Goal: Task Accomplishment & Management: Use online tool/utility

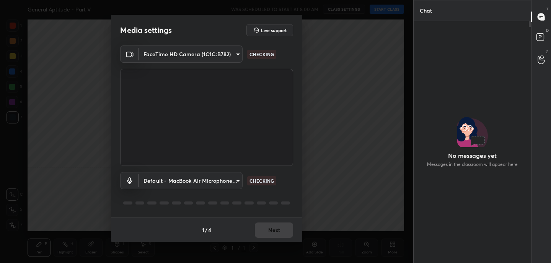
scroll to position [2, 3]
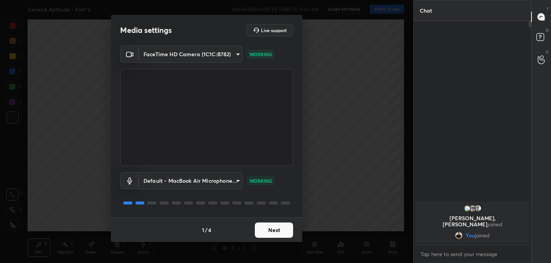
click at [270, 230] on button "Next" at bounding box center [274, 230] width 38 height 15
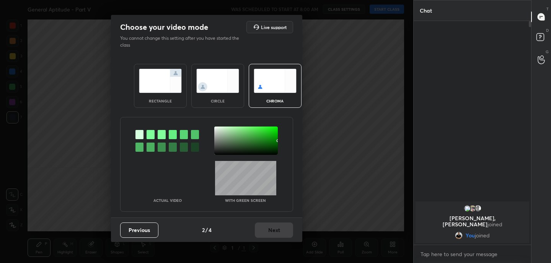
click at [172, 76] on img at bounding box center [160, 81] width 43 height 24
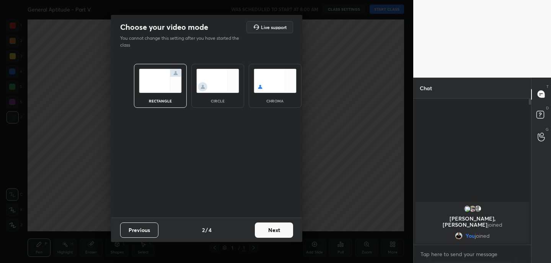
scroll to position [3, 3]
click at [283, 230] on button "Next" at bounding box center [274, 230] width 38 height 15
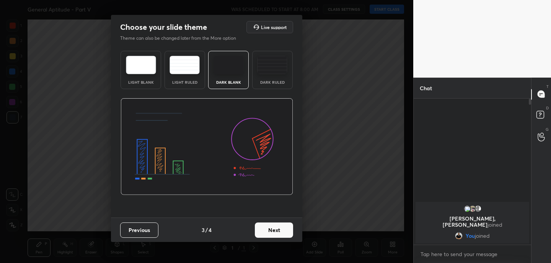
click at [283, 230] on button "Next" at bounding box center [274, 230] width 38 height 15
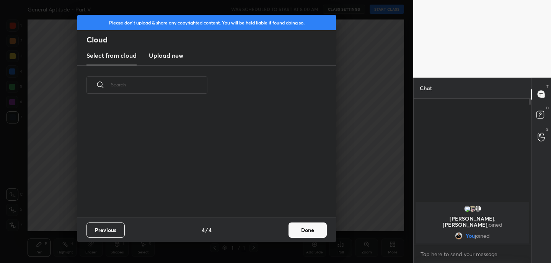
scroll to position [113, 246]
click at [303, 226] on button "Done" at bounding box center [308, 230] width 38 height 15
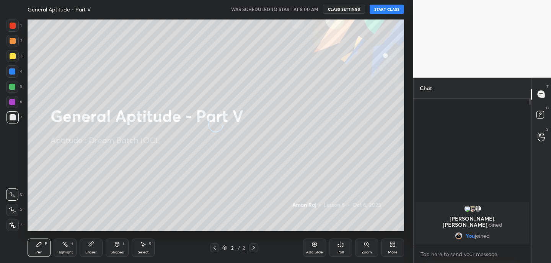
click at [392, 248] on div "More" at bounding box center [392, 248] width 23 height 18
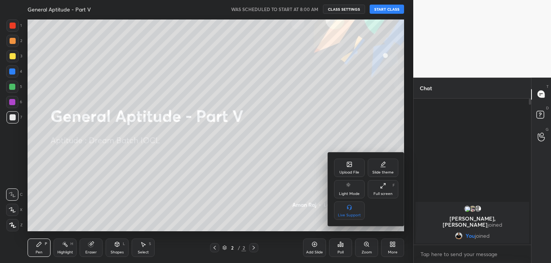
click at [343, 163] on div "Upload File" at bounding box center [349, 168] width 31 height 18
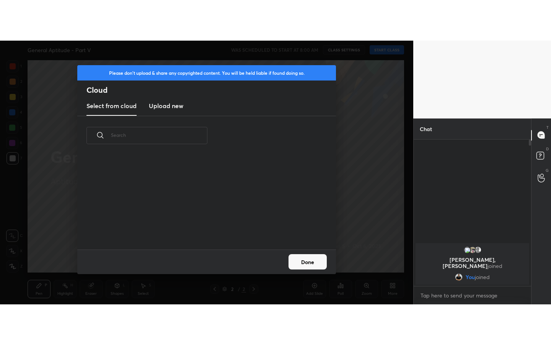
scroll to position [94, 246]
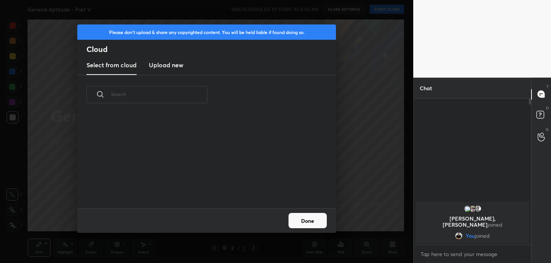
click at [167, 63] on h3 "Upload new" at bounding box center [166, 64] width 34 height 9
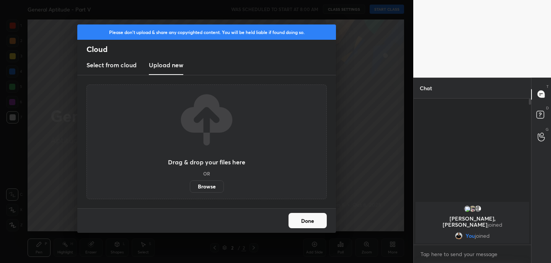
click at [207, 188] on label "Browse" at bounding box center [207, 187] width 34 height 12
click at [190, 188] on input "Browse" at bounding box center [190, 187] width 0 height 12
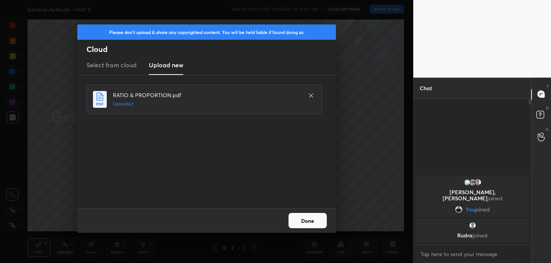
click at [310, 224] on button "Done" at bounding box center [308, 220] width 38 height 15
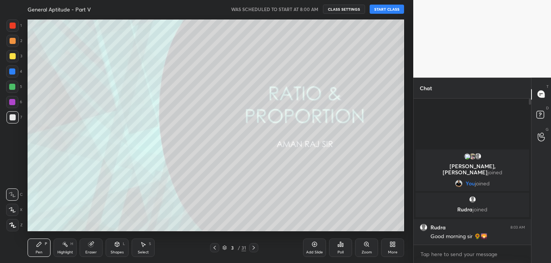
click at [256, 245] on icon at bounding box center [254, 248] width 6 height 6
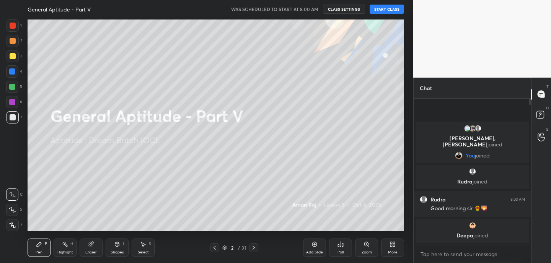
click at [389, 7] on button "START CLASS" at bounding box center [387, 9] width 34 height 9
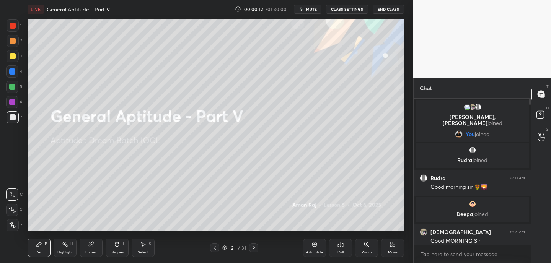
click at [90, 249] on div "Eraser" at bounding box center [91, 248] width 23 height 18
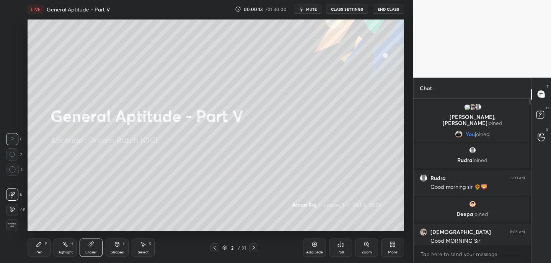
click at [16, 207] on div at bounding box center [12, 210] width 12 height 12
drag, startPoint x: 33, startPoint y: 251, endPoint x: 41, endPoint y: 250, distance: 7.3
click at [34, 251] on div "Pen P" at bounding box center [39, 248] width 23 height 18
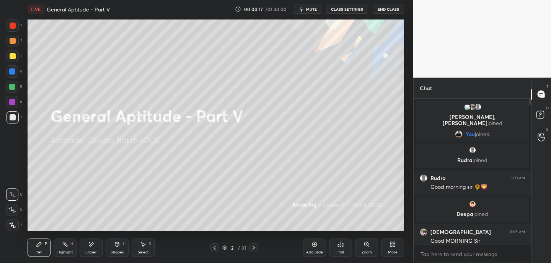
click at [398, 248] on div "More" at bounding box center [392, 248] width 23 height 18
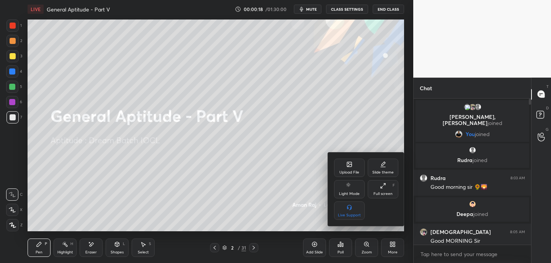
click at [382, 193] on div "Full screen" at bounding box center [383, 194] width 19 height 4
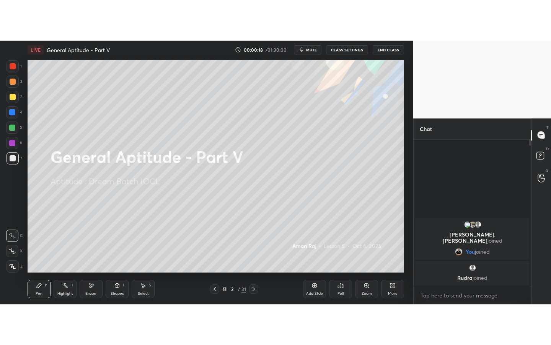
scroll to position [161, 115]
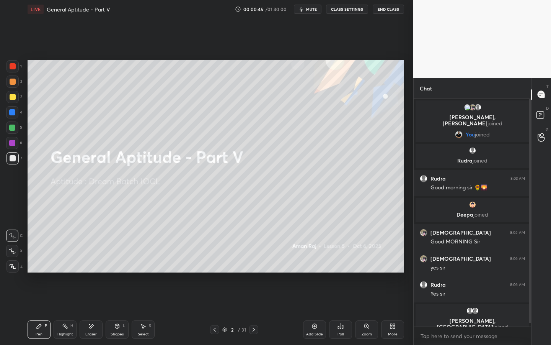
click at [253, 263] on icon at bounding box center [254, 329] width 6 height 6
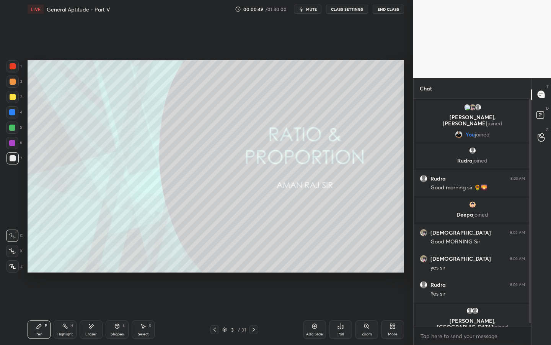
click at [216, 263] on icon at bounding box center [215, 329] width 6 height 6
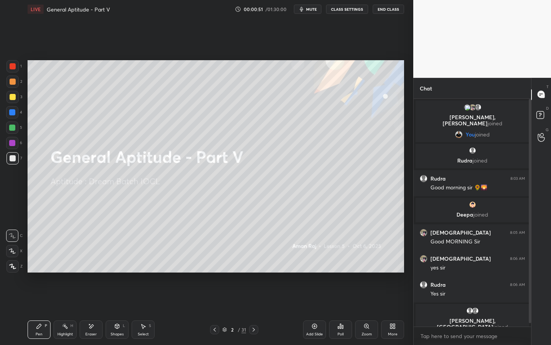
click at [117, 263] on div "Shapes L" at bounding box center [117, 329] width 23 height 18
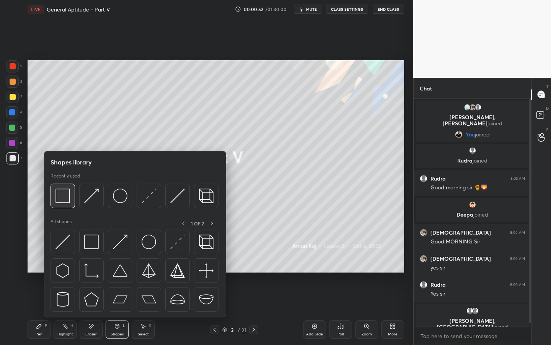
click at [69, 194] on img at bounding box center [63, 195] width 15 height 15
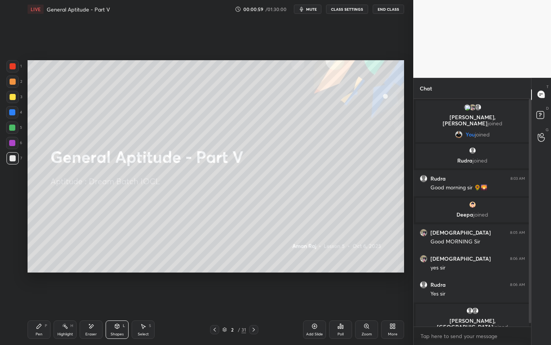
click at [17, 99] on div at bounding box center [13, 97] width 12 height 12
drag, startPoint x: 39, startPoint y: 328, endPoint x: 40, endPoint y: 324, distance: 4.4
click at [39, 263] on icon at bounding box center [39, 326] width 6 height 6
click at [98, 263] on div "Eraser" at bounding box center [91, 329] width 23 height 18
drag, startPoint x: 43, startPoint y: 333, endPoint x: 102, endPoint y: 313, distance: 62.2
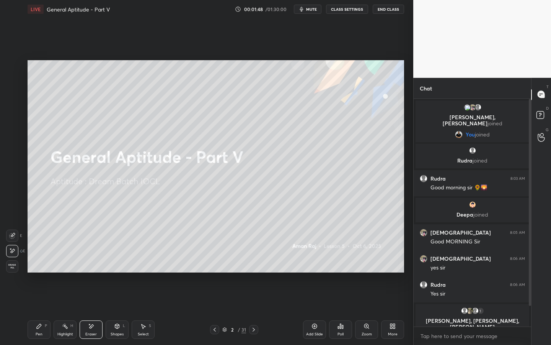
click at [43, 263] on div "Pen P" at bounding box center [39, 329] width 23 height 18
click at [315, 263] on icon at bounding box center [314, 325] width 5 height 5
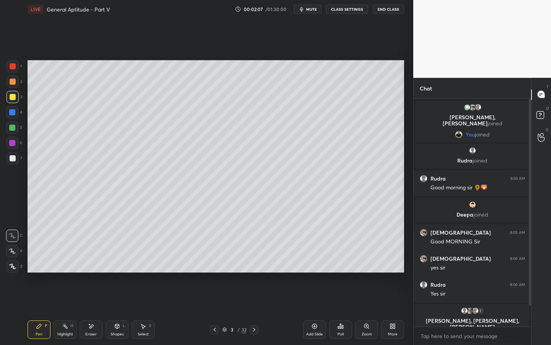
click at [14, 67] on div at bounding box center [13, 66] width 6 height 6
drag, startPoint x: 93, startPoint y: 329, endPoint x: 151, endPoint y: 296, distance: 66.9
click at [93, 263] on div "Eraser" at bounding box center [91, 329] width 23 height 18
click at [41, 263] on icon at bounding box center [39, 326] width 6 height 6
click at [14, 82] on div at bounding box center [13, 81] width 6 height 6
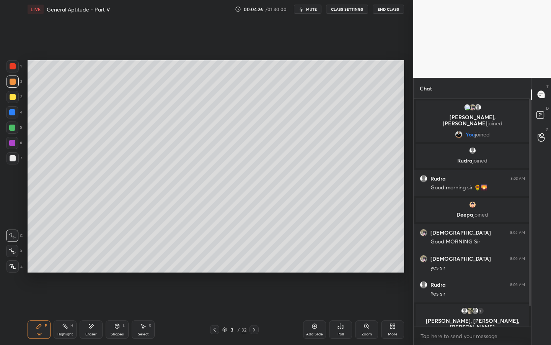
click at [343, 263] on div "Poll" at bounding box center [340, 329] width 23 height 18
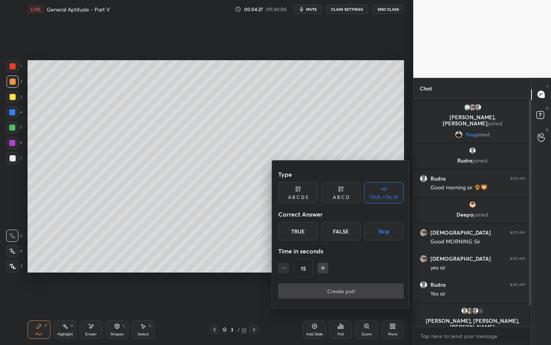
drag, startPoint x: 297, startPoint y: 232, endPoint x: 297, endPoint y: 238, distance: 6.1
click at [296, 232] on div "True" at bounding box center [298, 231] width 40 height 18
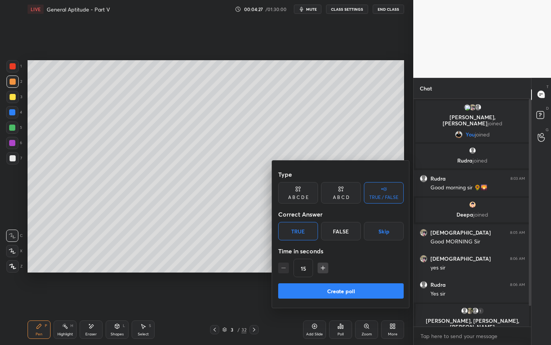
click at [312, 263] on button "Create poll" at bounding box center [341, 290] width 126 height 15
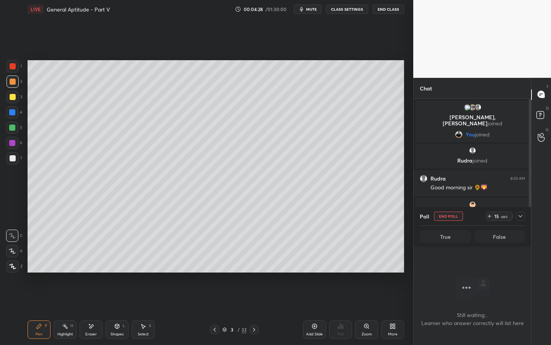
scroll to position [3, 3]
click at [488, 217] on icon at bounding box center [490, 216] width 6 height 6
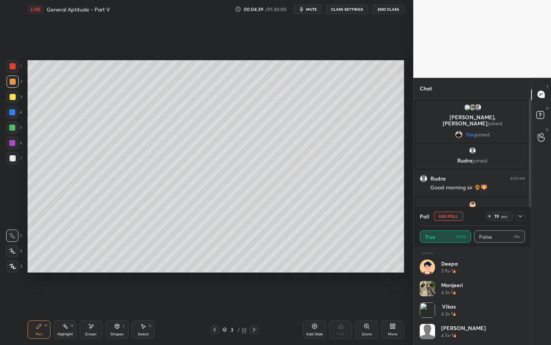
scroll to position [58, 0]
click at [450, 222] on div "Poll End Poll 17 sec" at bounding box center [472, 216] width 105 height 18
click at [457, 216] on button "End Poll" at bounding box center [448, 215] width 29 height 9
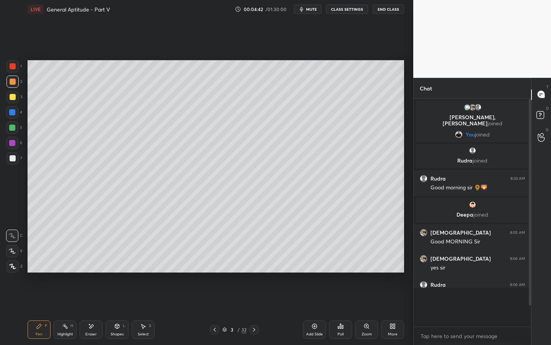
scroll to position [3, 3]
click at [316, 263] on icon at bounding box center [314, 325] width 5 height 5
click at [90, 263] on div "Eraser" at bounding box center [90, 334] width 11 height 4
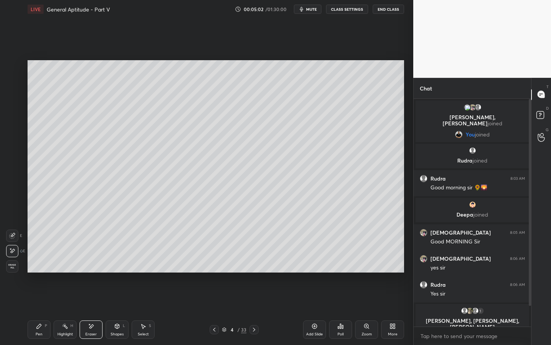
click at [36, 263] on div "Pen P" at bounding box center [39, 329] width 23 height 18
click at [14, 98] on div at bounding box center [13, 97] width 6 height 6
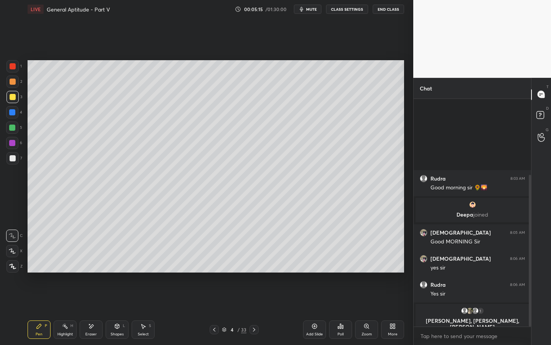
scroll to position [114, 0]
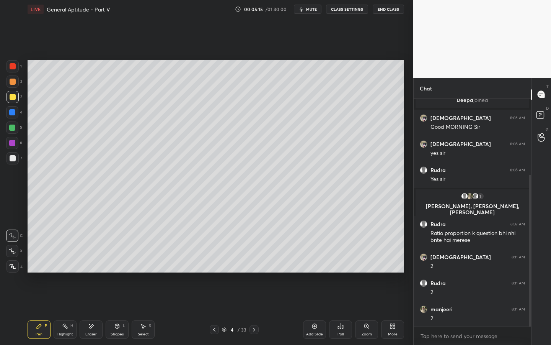
drag, startPoint x: 530, startPoint y: 216, endPoint x: 529, endPoint y: 226, distance: 10.0
click at [529, 222] on div at bounding box center [530, 251] width 2 height 152
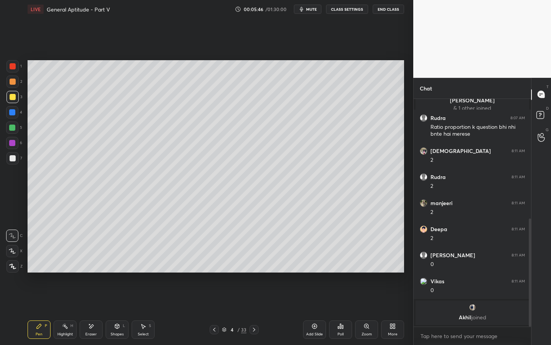
scroll to position [252, 0]
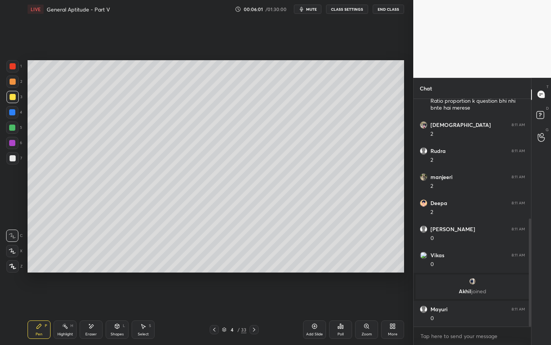
click at [140, 263] on div "Setting up your live class Poll for secs No correct answer Start poll" at bounding box center [215, 166] width 383 height 296
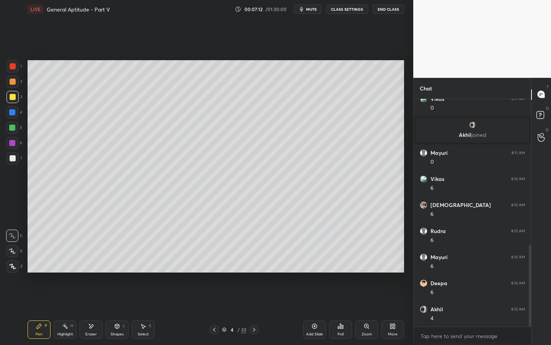
scroll to position [434, 0]
click at [217, 263] on icon at bounding box center [214, 329] width 6 height 6
click at [252, 263] on icon at bounding box center [254, 329] width 6 height 6
click at [318, 263] on div "Add Slide" at bounding box center [314, 334] width 17 height 4
click at [95, 263] on div "Eraser" at bounding box center [90, 334] width 11 height 4
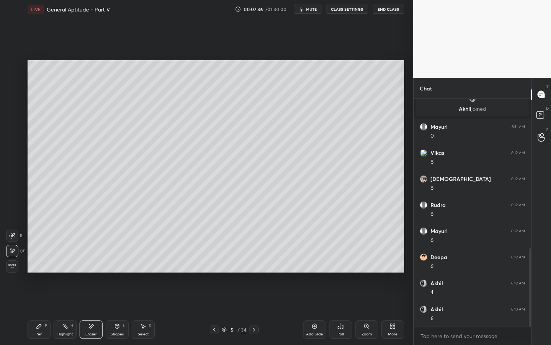
click at [42, 263] on div "Pen P" at bounding box center [39, 329] width 23 height 18
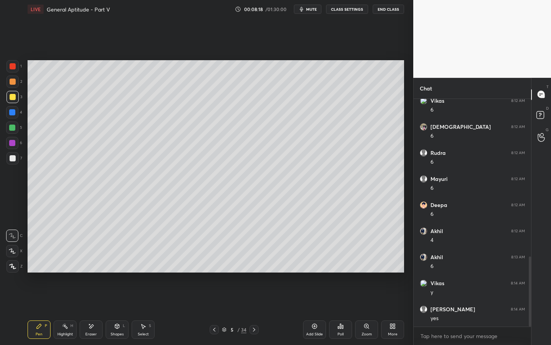
scroll to position [513, 0]
click at [142, 263] on div "Select S" at bounding box center [143, 329] width 23 height 18
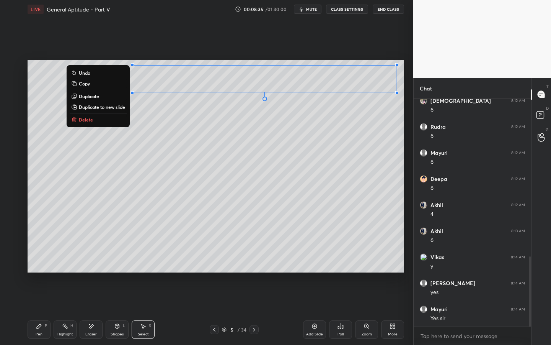
drag, startPoint x: 128, startPoint y: 65, endPoint x: 397, endPoint y: 103, distance: 271.4
click at [403, 104] on div "0 ° Undo Copy Duplicate Duplicate to new slide Delete" at bounding box center [216, 166] width 377 height 212
drag, startPoint x: 98, startPoint y: 95, endPoint x: 105, endPoint y: 93, distance: 6.8
click at [98, 95] on p "Duplicate" at bounding box center [89, 96] width 20 height 6
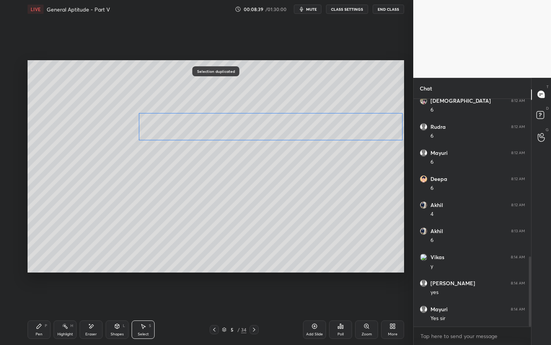
drag, startPoint x: 244, startPoint y: 89, endPoint x: 240, endPoint y: 131, distance: 42.2
click at [242, 128] on div "0 ° Undo Copy Duplicate Duplicate to new slide Delete" at bounding box center [216, 166] width 377 height 212
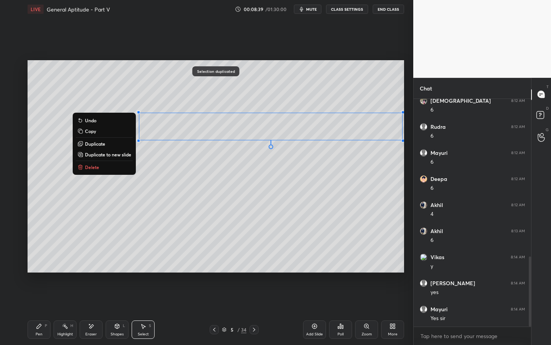
click at [234, 183] on div "0 ° Undo Copy Duplicate Duplicate to new slide Delete" at bounding box center [216, 166] width 377 height 212
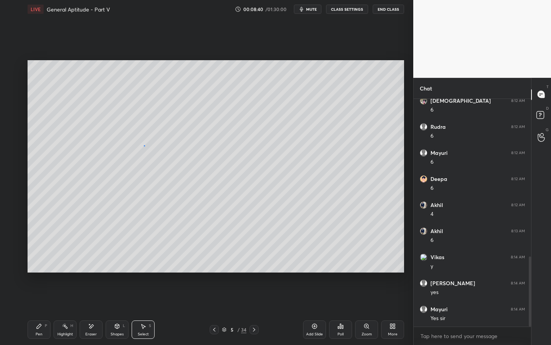
click at [143, 145] on div "0 ° Undo Copy Duplicate Duplicate to new slide Delete" at bounding box center [216, 166] width 377 height 212
click at [144, 145] on div "0 ° Undo Copy Duplicate Duplicate to new slide Delete" at bounding box center [216, 166] width 377 height 212
drag, startPoint x: 35, startPoint y: 327, endPoint x: 61, endPoint y: 275, distance: 58.7
click at [35, 263] on div "Pen P" at bounding box center [39, 329] width 23 height 18
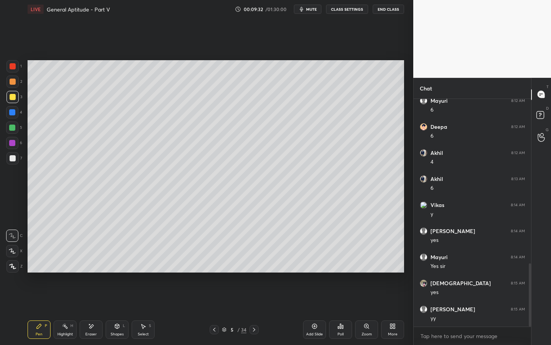
scroll to position [591, 0]
click at [315, 263] on icon at bounding box center [315, 326] width 6 height 6
click at [13, 128] on div at bounding box center [12, 127] width 6 height 6
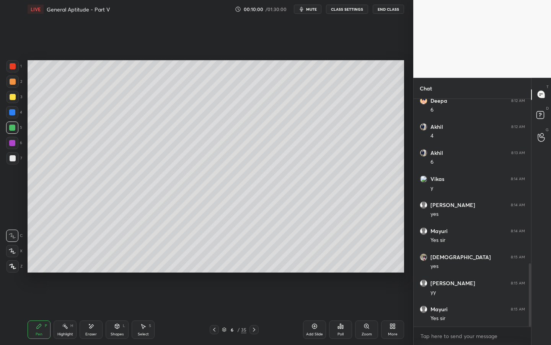
scroll to position [617, 0]
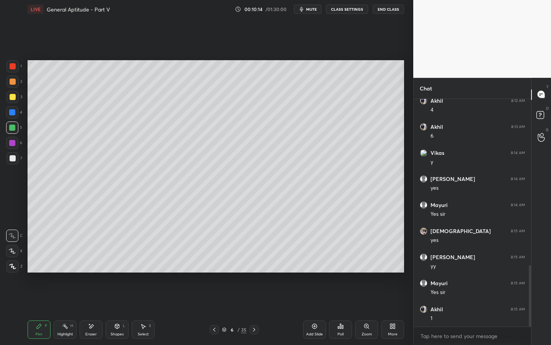
click at [219, 263] on div at bounding box center [214, 329] width 9 height 9
drag, startPoint x: 256, startPoint y: 328, endPoint x: 248, endPoint y: 310, distance: 19.6
click at [255, 263] on icon at bounding box center [254, 329] width 6 height 6
click at [10, 145] on div at bounding box center [12, 143] width 12 height 12
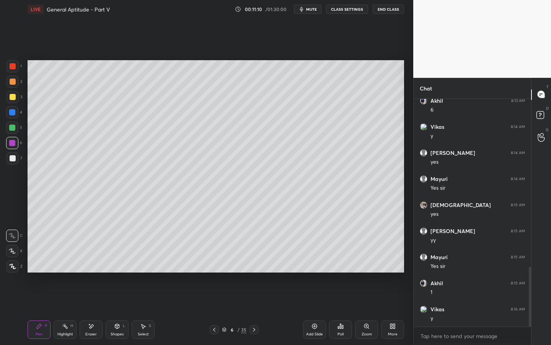
click at [314, 10] on span "mute" at bounding box center [311, 9] width 11 height 5
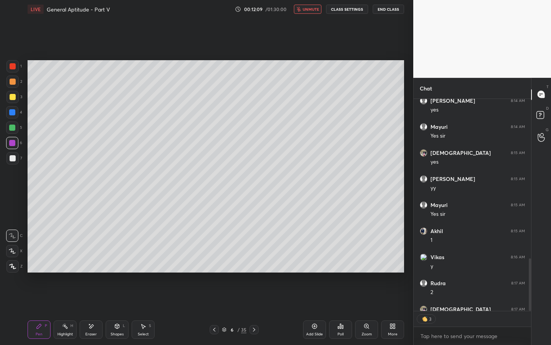
scroll to position [225, 115]
click at [316, 11] on span "unmute" at bounding box center [311, 9] width 16 height 5
drag, startPoint x: 315, startPoint y: 325, endPoint x: 316, endPoint y: 320, distance: 5.0
click at [316, 263] on icon at bounding box center [315, 326] width 6 height 6
click at [93, 263] on div "Eraser" at bounding box center [90, 334] width 11 height 4
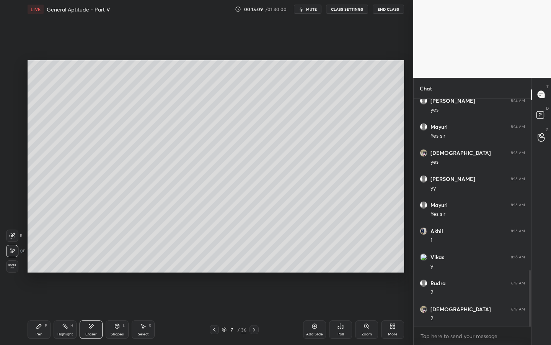
click at [36, 263] on div "Pen" at bounding box center [39, 334] width 7 height 4
click at [341, 263] on div "Poll" at bounding box center [340, 329] width 23 height 18
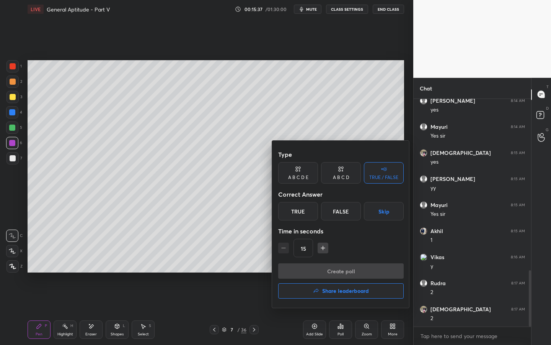
drag, startPoint x: 305, startPoint y: 216, endPoint x: 307, endPoint y: 241, distance: 25.3
click at [305, 216] on div "True" at bounding box center [298, 211] width 40 height 18
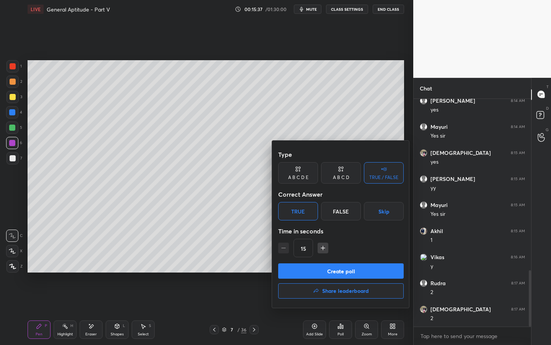
click at [309, 263] on button "Create poll" at bounding box center [341, 270] width 126 height 15
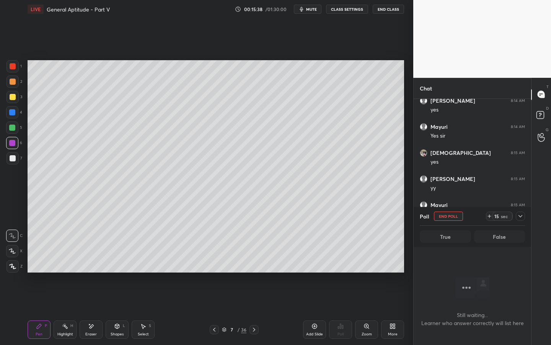
scroll to position [3, 3]
click at [490, 217] on icon at bounding box center [490, 216] width 6 height 6
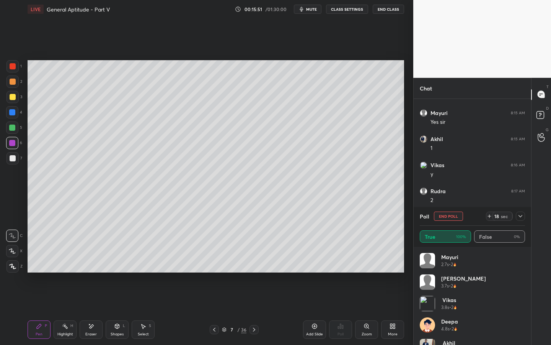
scroll to position [37, 0]
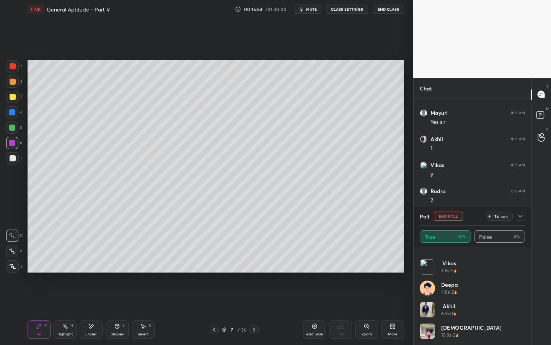
click at [459, 214] on button "End Poll" at bounding box center [448, 215] width 29 height 9
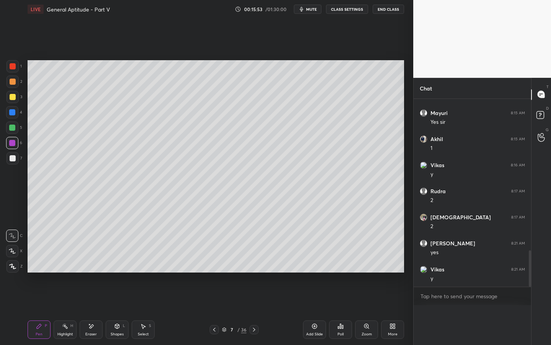
scroll to position [763, 0]
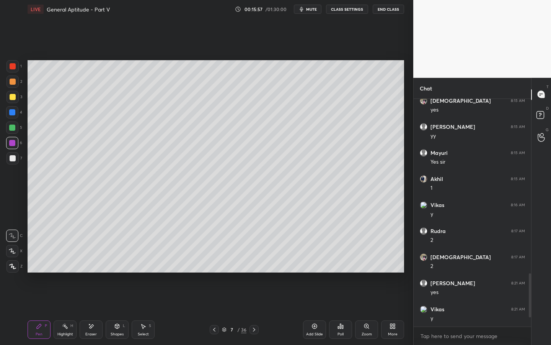
click at [314, 263] on div "Add Slide" at bounding box center [314, 334] width 17 height 4
click at [13, 158] on div at bounding box center [13, 158] width 6 height 6
click at [15, 71] on div at bounding box center [13, 66] width 12 height 12
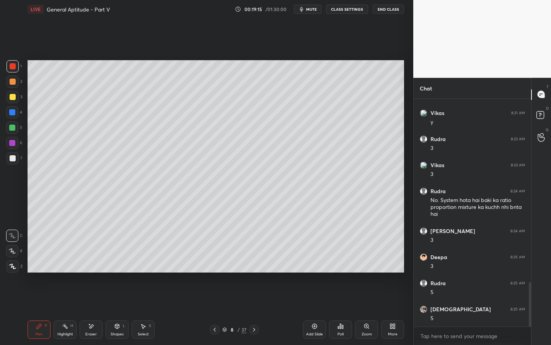
scroll to position [969, 0]
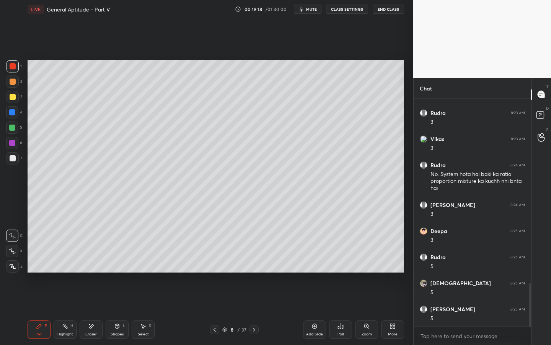
click at [86, 263] on div "Eraser" at bounding box center [91, 329] width 23 height 18
click at [44, 263] on div "Pen P" at bounding box center [39, 329] width 23 height 18
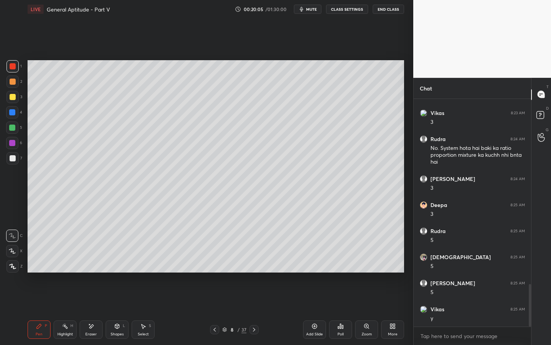
click at [256, 263] on icon at bounding box center [254, 329] width 6 height 6
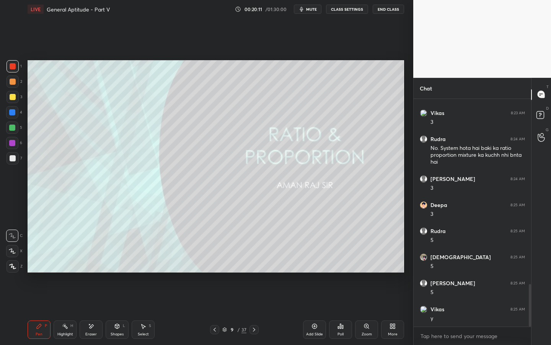
drag, startPoint x: 223, startPoint y: 329, endPoint x: 227, endPoint y: 323, distance: 7.8
click at [223, 263] on icon at bounding box center [224, 329] width 5 height 5
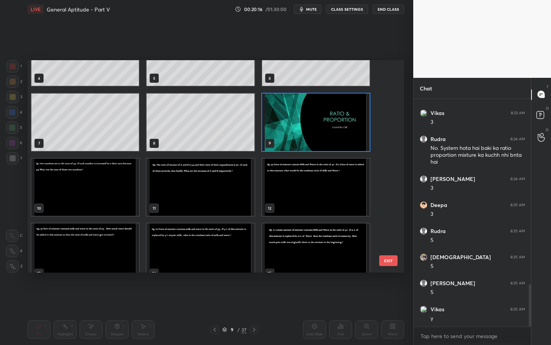
scroll to position [106, 0]
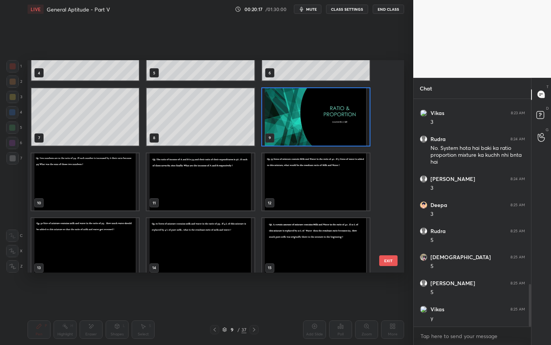
click at [320, 127] on img "grid" at bounding box center [316, 116] width 108 height 57
click at [320, 126] on img "grid" at bounding box center [316, 116] width 108 height 57
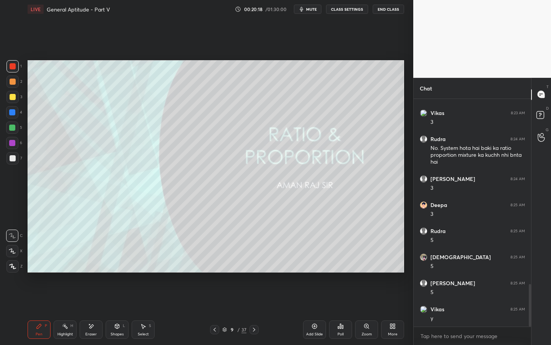
scroll to position [0, 0]
click at [310, 263] on div "Add Slide" at bounding box center [314, 329] width 23 height 18
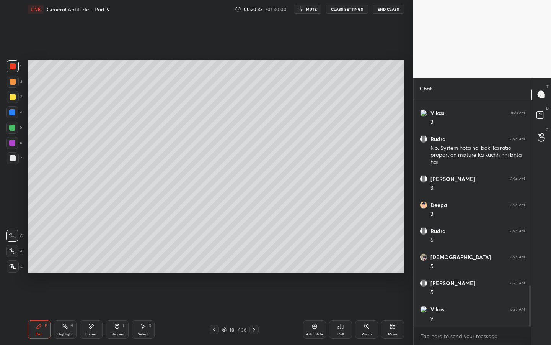
scroll to position [1021, 0]
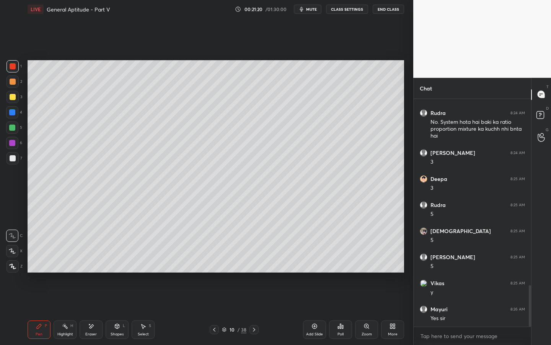
drag, startPoint x: 15, startPoint y: 81, endPoint x: 15, endPoint y: 74, distance: 6.9
click at [15, 82] on div at bounding box center [13, 81] width 12 height 12
drag, startPoint x: 91, startPoint y: 329, endPoint x: 96, endPoint y: 325, distance: 6.0
click at [92, 263] on div "Eraser" at bounding box center [91, 329] width 23 height 18
drag, startPoint x: 33, startPoint y: 330, endPoint x: 94, endPoint y: 288, distance: 73.5
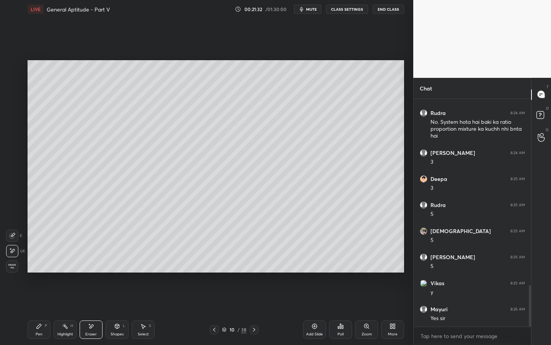
click at [34, 263] on div "Pen P" at bounding box center [39, 329] width 23 height 18
drag, startPoint x: 97, startPoint y: 330, endPoint x: 122, endPoint y: 294, distance: 44.1
click at [97, 263] on div "Eraser" at bounding box center [91, 329] width 23 height 18
click at [38, 263] on icon at bounding box center [39, 325] width 5 height 5
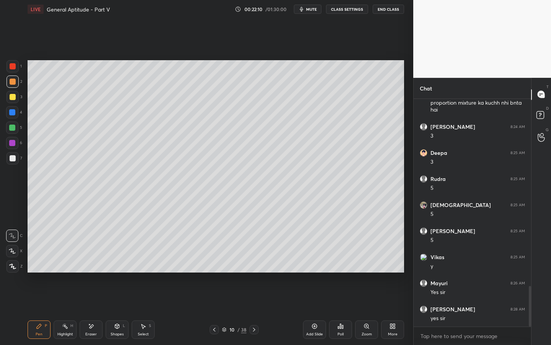
click at [313, 263] on icon at bounding box center [314, 325] width 5 height 5
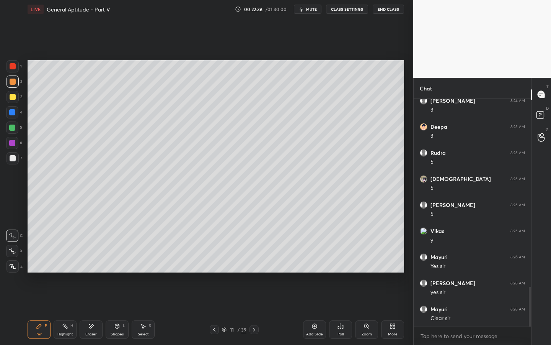
click at [13, 98] on div at bounding box center [13, 97] width 6 height 6
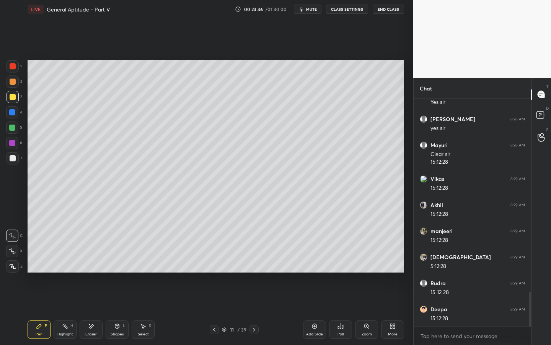
scroll to position [1263, 0]
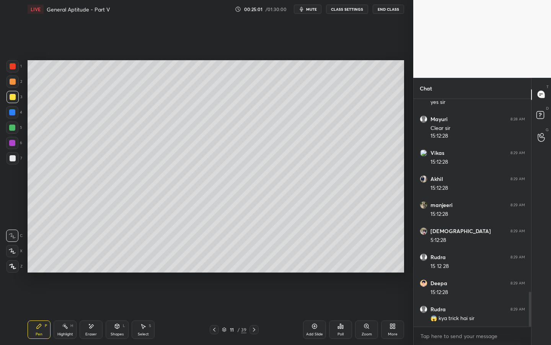
click at [318, 263] on div "Add Slide" at bounding box center [314, 329] width 23 height 18
click at [15, 114] on div at bounding box center [12, 112] width 6 height 6
click at [313, 10] on span "mute" at bounding box center [311, 9] width 11 height 5
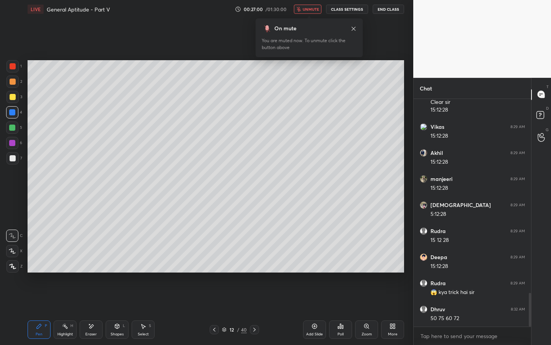
scroll to position [1315, 0]
click at [309, 5] on button "unmute" at bounding box center [308, 9] width 28 height 9
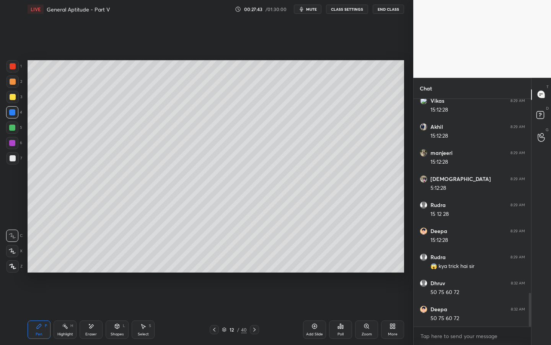
scroll to position [1341, 0]
drag, startPoint x: 16, startPoint y: 127, endPoint x: 23, endPoint y: 117, distance: 12.4
click at [16, 127] on div at bounding box center [12, 127] width 12 height 12
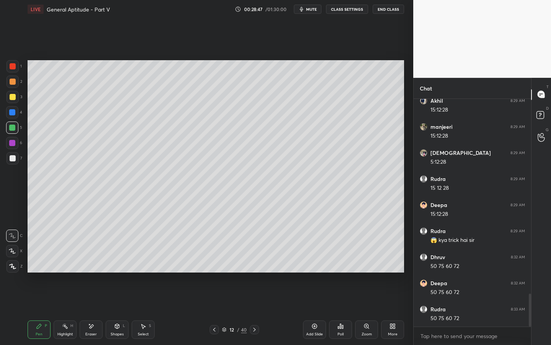
click at [346, 263] on div "Poll" at bounding box center [340, 329] width 23 height 18
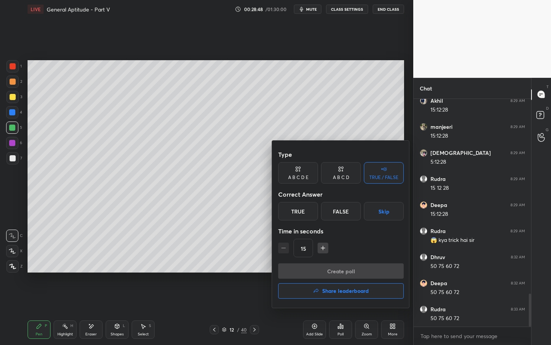
click at [300, 219] on div "True" at bounding box center [298, 211] width 40 height 18
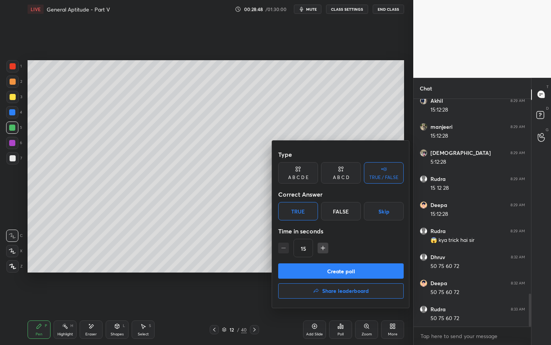
click at [312, 263] on button "Create poll" at bounding box center [341, 270] width 126 height 15
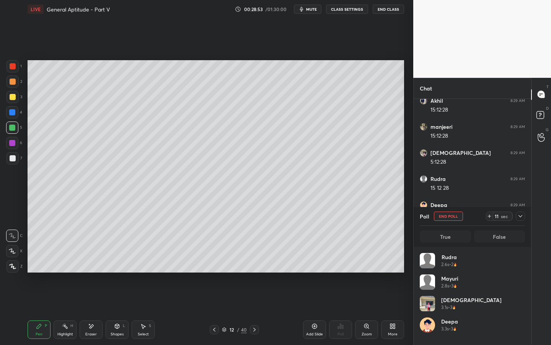
scroll to position [90, 103]
click at [65, 263] on div "Highlight H" at bounding box center [65, 329] width 23 height 18
click at [38, 263] on div "Pen P" at bounding box center [39, 329] width 23 height 18
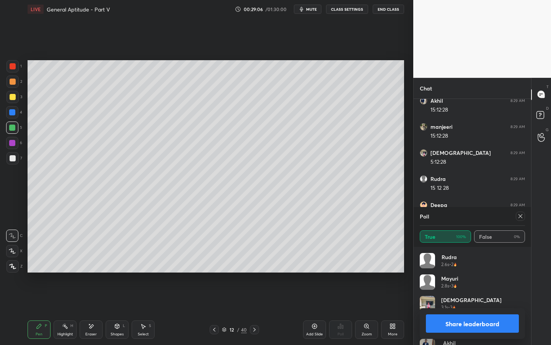
click at [68, 263] on div "Highlight H" at bounding box center [65, 329] width 23 height 18
click at [41, 263] on icon at bounding box center [39, 326] width 6 height 6
click at [522, 216] on icon at bounding box center [521, 216] width 6 height 6
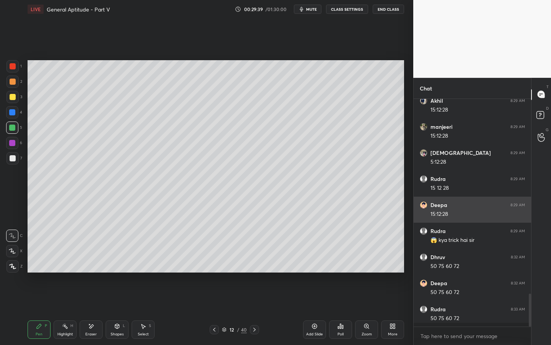
scroll to position [3, 3]
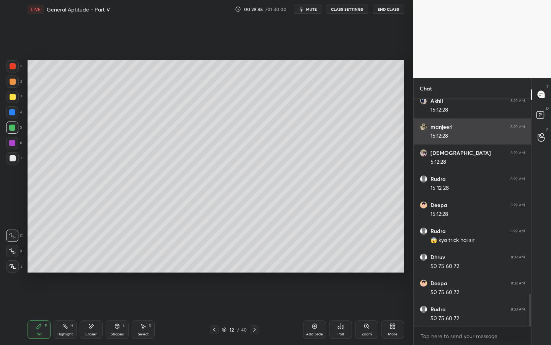
click at [424, 126] on img "grid" at bounding box center [424, 127] width 8 height 8
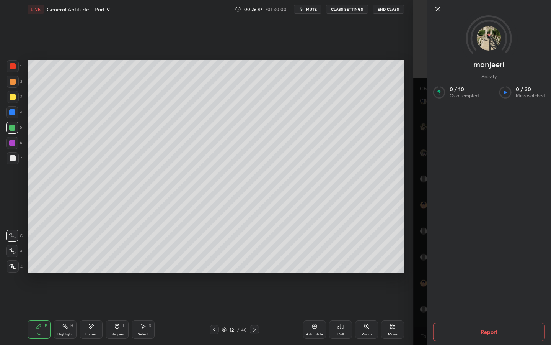
click at [436, 11] on icon at bounding box center [437, 9] width 9 height 9
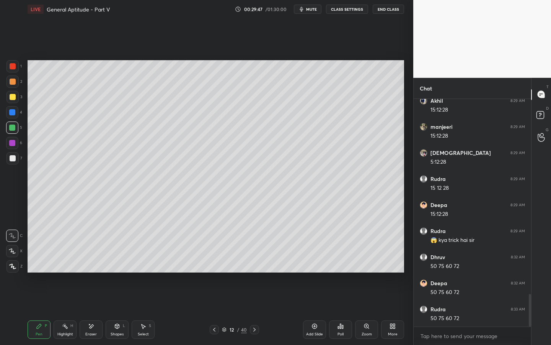
scroll to position [1367, 0]
click at [255, 263] on icon at bounding box center [255, 329] width 6 height 6
click at [15, 97] on div at bounding box center [13, 97] width 6 height 6
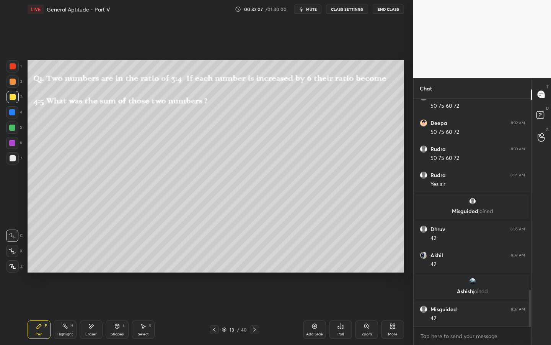
scroll to position [1205, 0]
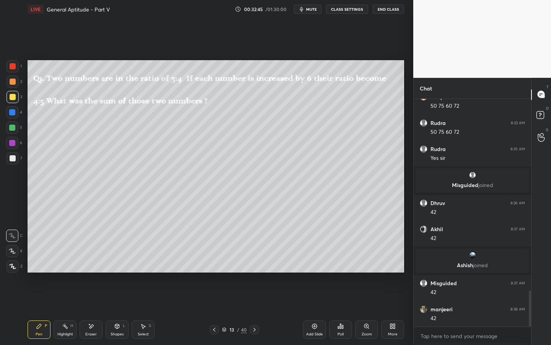
drag, startPoint x: 256, startPoint y: 328, endPoint x: 259, endPoint y: 325, distance: 4.4
click at [255, 263] on icon at bounding box center [255, 329] width 6 height 6
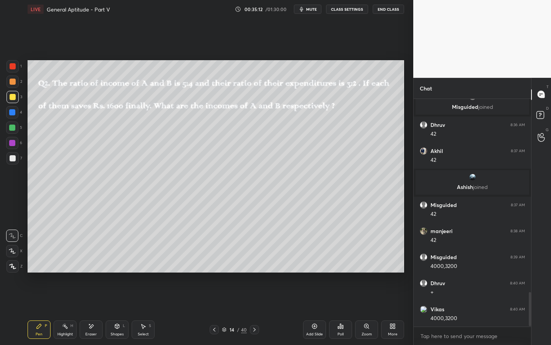
scroll to position [1310, 0]
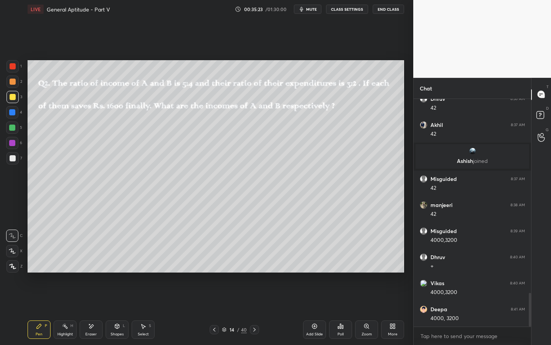
click at [90, 263] on icon at bounding box center [91, 326] width 6 height 7
click at [39, 263] on div "Pen" at bounding box center [39, 334] width 7 height 4
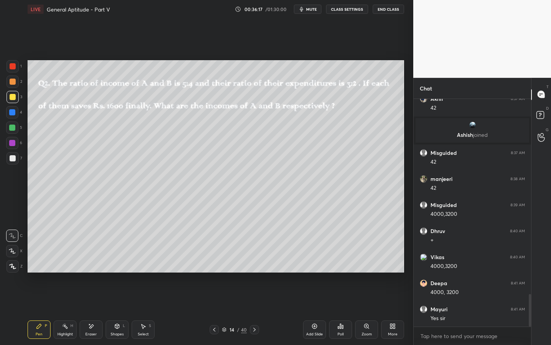
scroll to position [1362, 0]
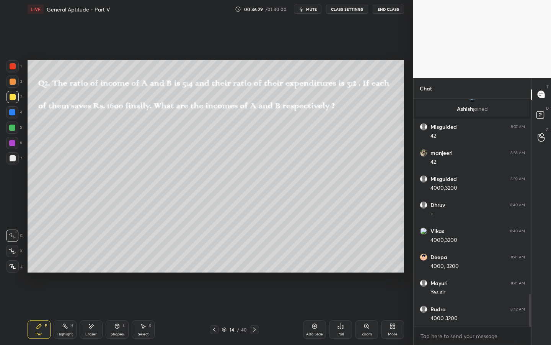
click at [73, 263] on div "Highlight H" at bounding box center [65, 329] width 23 height 18
click at [42, 263] on div "Pen P" at bounding box center [39, 329] width 23 height 18
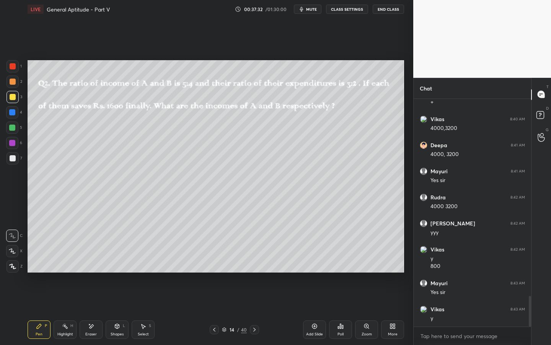
scroll to position [1499, 0]
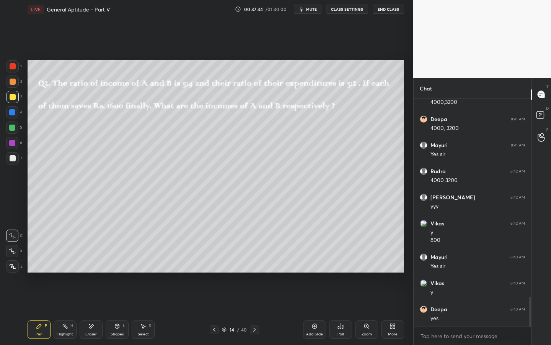
drag, startPoint x: 255, startPoint y: 327, endPoint x: 259, endPoint y: 329, distance: 4.6
click at [255, 263] on icon at bounding box center [255, 329] width 6 height 6
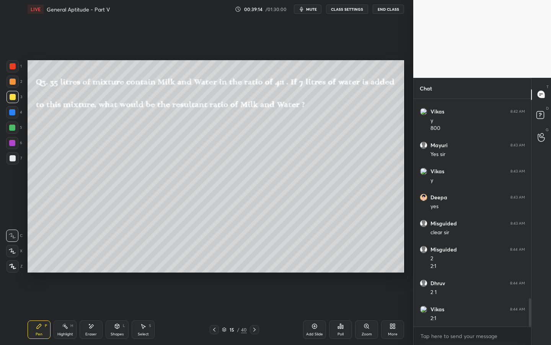
scroll to position [1637, 0]
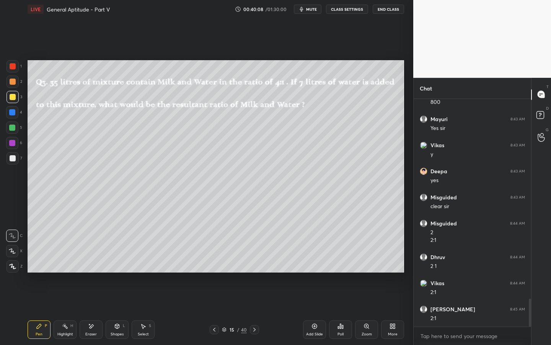
click at [115, 263] on div "Shapes L" at bounding box center [117, 329] width 23 height 18
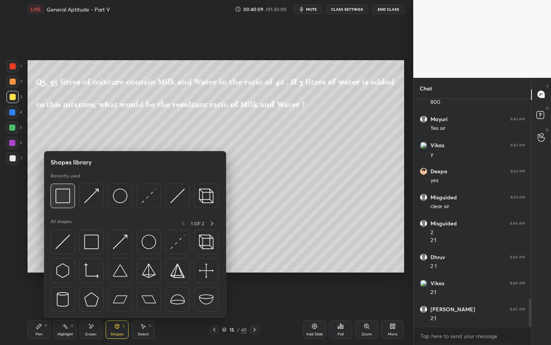
click at [65, 197] on img at bounding box center [63, 195] width 15 height 15
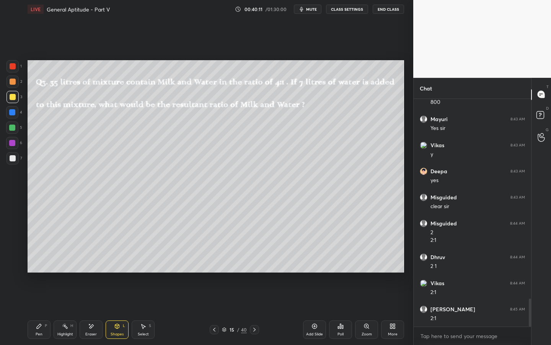
click at [38, 263] on div "Pen" at bounding box center [39, 334] width 7 height 4
click at [252, 263] on div at bounding box center [254, 329] width 9 height 9
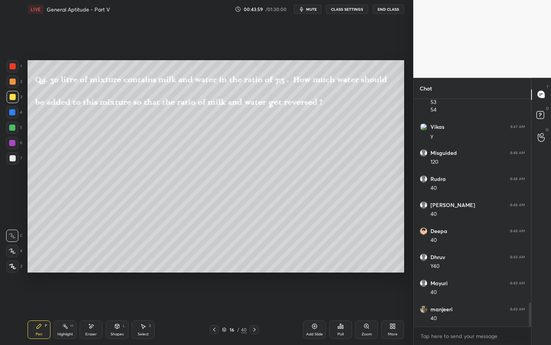
scroll to position [1964, 0]
drag, startPoint x: 120, startPoint y: 330, endPoint x: 120, endPoint y: 323, distance: 6.5
click at [120, 263] on div "Shapes L" at bounding box center [117, 329] width 23 height 18
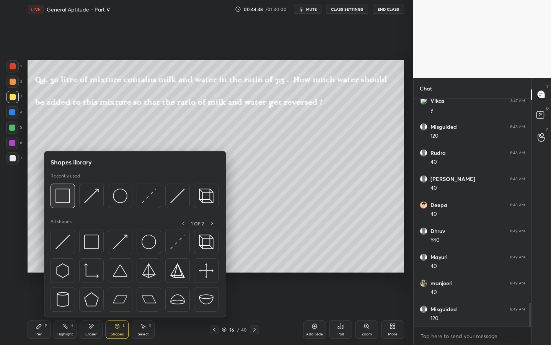
click at [65, 197] on img at bounding box center [63, 195] width 15 height 15
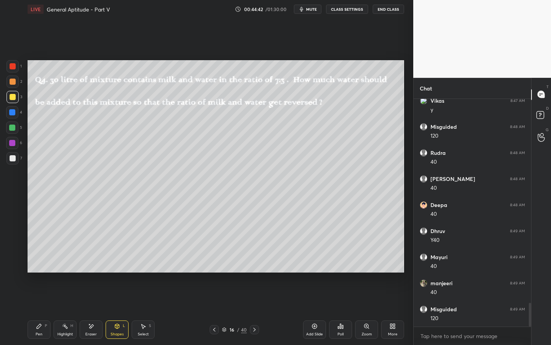
drag, startPoint x: 43, startPoint y: 329, endPoint x: 42, endPoint y: 307, distance: 22.2
click at [44, 263] on div "Pen P" at bounding box center [39, 329] width 23 height 18
click at [96, 263] on div "Eraser" at bounding box center [91, 329] width 23 height 18
click at [38, 263] on div "Pen" at bounding box center [39, 334] width 7 height 4
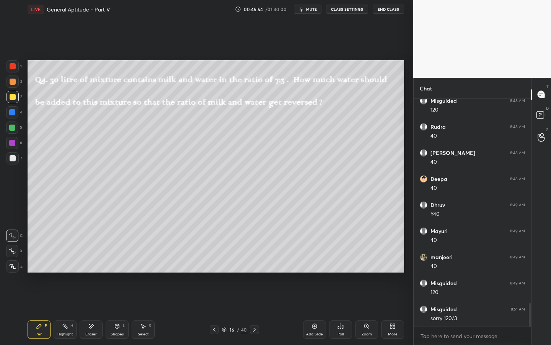
drag, startPoint x: 254, startPoint y: 328, endPoint x: 256, endPoint y: 325, distance: 3.9
click at [254, 263] on icon at bounding box center [254, 329] width 2 height 4
drag, startPoint x: 13, startPoint y: 127, endPoint x: 12, endPoint y: 119, distance: 8.1
click at [12, 127] on div at bounding box center [12, 127] width 6 height 6
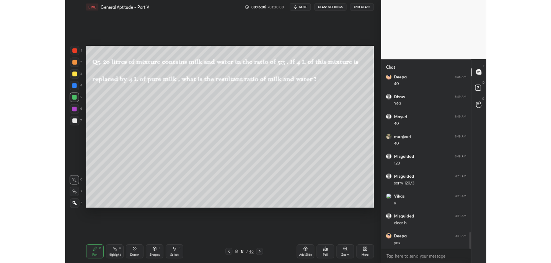
scroll to position [2094, 0]
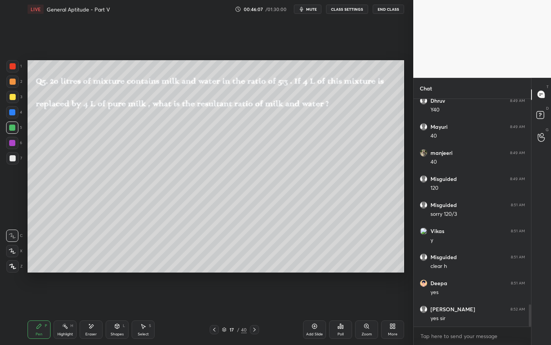
click at [399, 263] on div "More" at bounding box center [392, 329] width 23 height 18
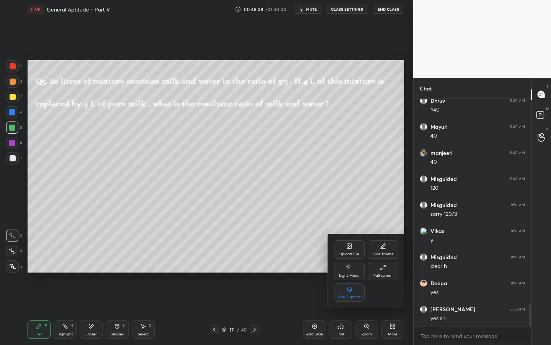
click at [385, 263] on icon at bounding box center [383, 267] width 6 height 6
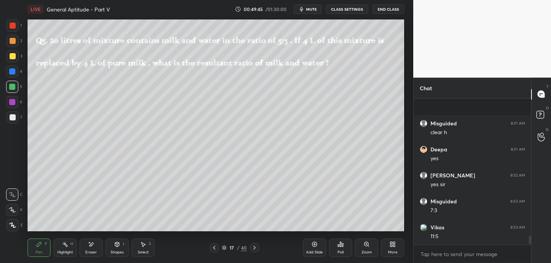
scroll to position [2280, 0]
drag, startPoint x: 116, startPoint y: 247, endPoint x: 113, endPoint y: 243, distance: 4.5
click at [116, 247] on icon at bounding box center [117, 245] width 6 height 6
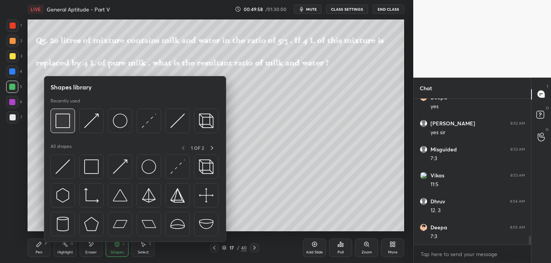
click at [67, 126] on img at bounding box center [63, 121] width 15 height 15
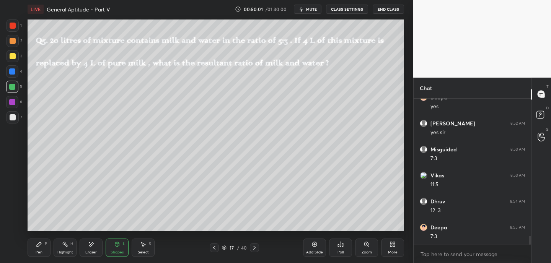
click at [37, 251] on div "Pen" at bounding box center [39, 253] width 7 height 4
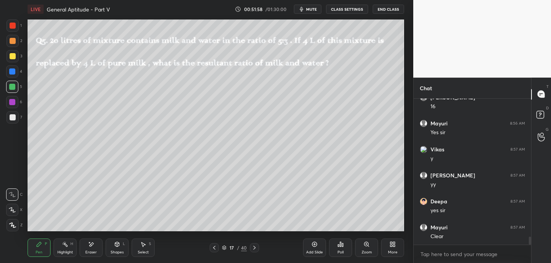
click at [258, 249] on div at bounding box center [254, 247] width 9 height 9
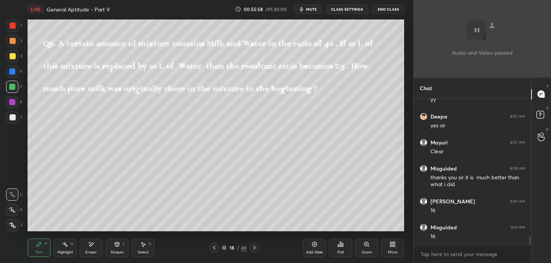
scroll to position [2573, 0]
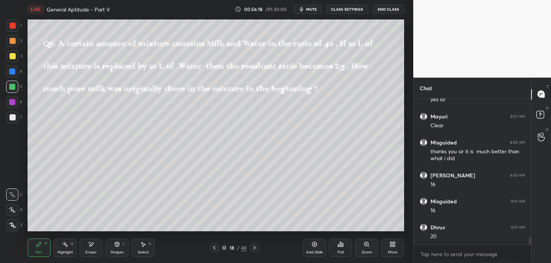
click at [117, 252] on div "Shapes" at bounding box center [117, 253] width 13 height 4
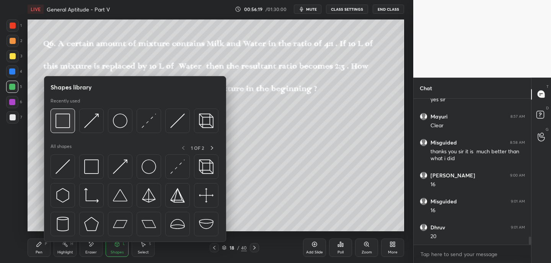
click at [66, 121] on img at bounding box center [63, 121] width 15 height 15
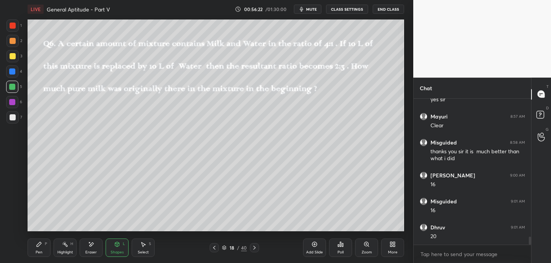
click at [44, 246] on div "Pen P" at bounding box center [39, 248] width 23 height 18
click at [94, 245] on div "Eraser" at bounding box center [91, 248] width 23 height 18
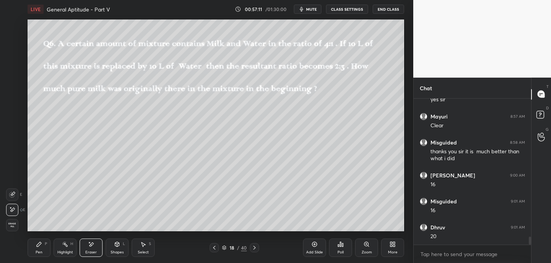
drag, startPoint x: 36, startPoint y: 252, endPoint x: 42, endPoint y: 233, distance: 20.0
click at [36, 252] on div "Pen" at bounding box center [39, 253] width 7 height 4
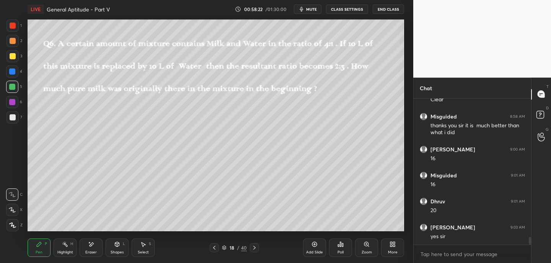
click at [343, 252] on div "Poll" at bounding box center [341, 253] width 6 height 4
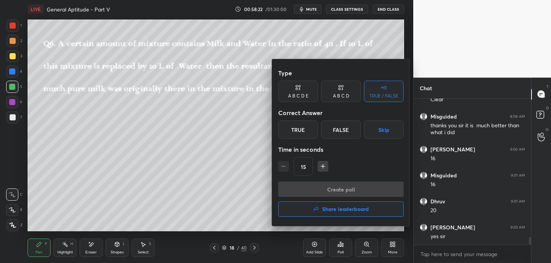
click at [297, 133] on div "True" at bounding box center [298, 130] width 40 height 18
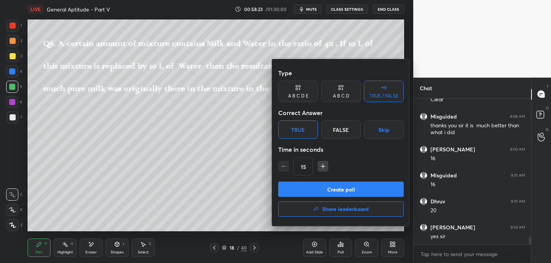
drag, startPoint x: 309, startPoint y: 190, endPoint x: 305, endPoint y: 185, distance: 6.0
click at [308, 190] on button "Create poll" at bounding box center [341, 189] width 126 height 15
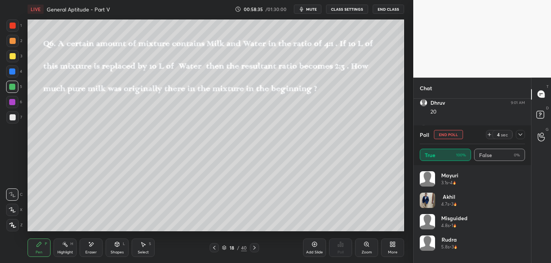
scroll to position [2724, 0]
click at [456, 137] on button "End Poll" at bounding box center [448, 134] width 29 height 9
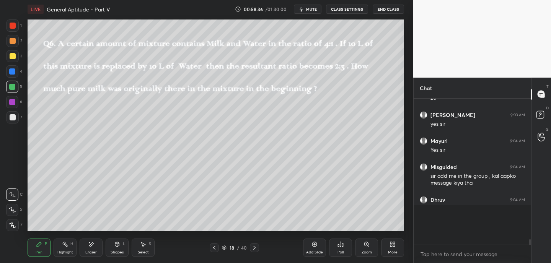
scroll to position [140, 115]
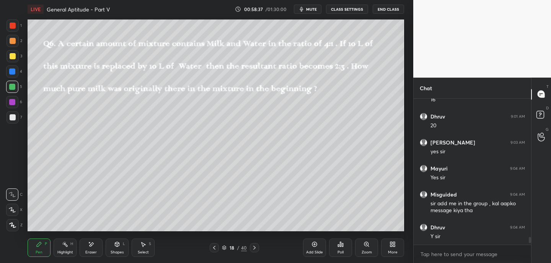
drag, startPoint x: 255, startPoint y: 249, endPoint x: 256, endPoint y: 253, distance: 4.4
click at [255, 249] on icon at bounding box center [255, 248] width 6 height 6
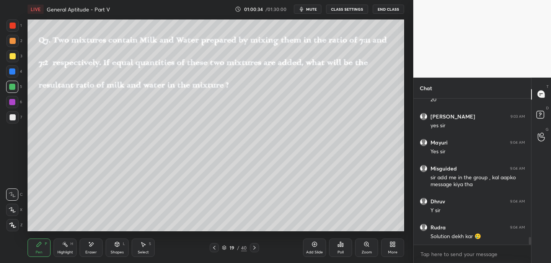
click at [303, 9] on icon "button" at bounding box center [301, 9] width 3 height 5
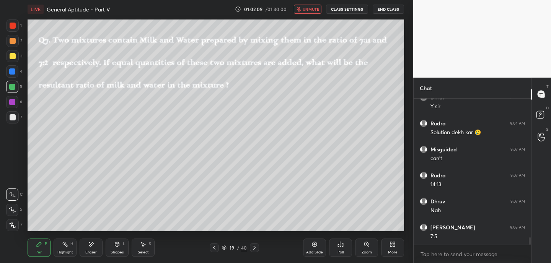
scroll to position [2840, 0]
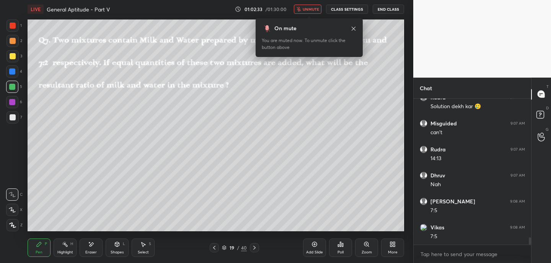
click at [302, 9] on button "unmute" at bounding box center [308, 9] width 28 height 9
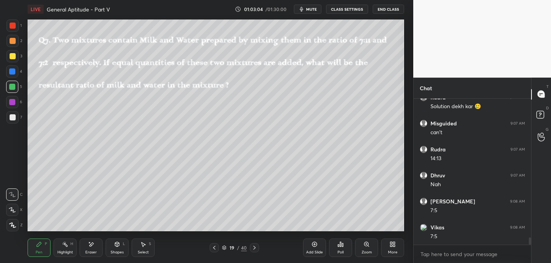
drag, startPoint x: 121, startPoint y: 247, endPoint x: 116, endPoint y: 242, distance: 6.5
click at [120, 247] on div "Shapes L" at bounding box center [117, 248] width 23 height 18
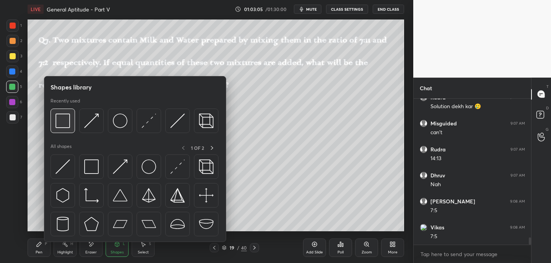
click at [61, 124] on img at bounding box center [63, 121] width 15 height 15
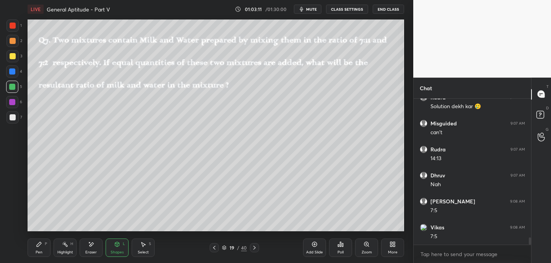
click at [46, 245] on div "P" at bounding box center [46, 244] width 2 height 4
click at [66, 251] on div "Highlight" at bounding box center [65, 253] width 16 height 4
click at [26, 59] on div "Setting up your live class Poll for secs No correct answer Start poll" at bounding box center [215, 125] width 383 height 214
drag, startPoint x: 12, startPoint y: 58, endPoint x: 11, endPoint y: 52, distance: 6.7
click at [11, 60] on div at bounding box center [13, 56] width 12 height 12
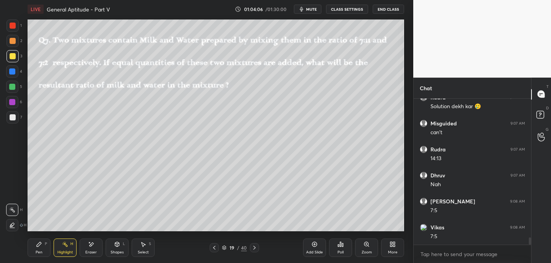
drag, startPoint x: 40, startPoint y: 249, endPoint x: 54, endPoint y: 235, distance: 20.0
click at [40, 249] on div "Pen P" at bounding box center [39, 248] width 23 height 18
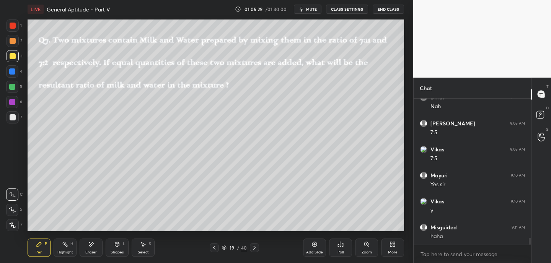
scroll to position [2944, 0]
click at [256, 248] on icon at bounding box center [255, 248] width 6 height 6
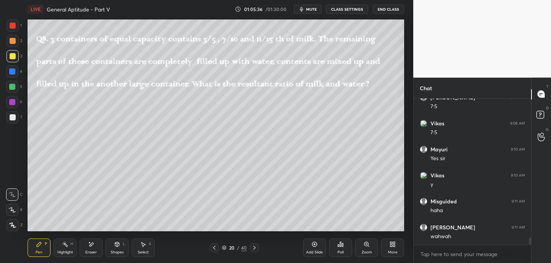
scroll to position [2970, 0]
click at [255, 248] on icon at bounding box center [254, 248] width 2 height 4
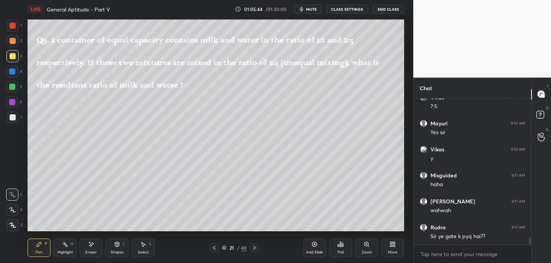
click at [217, 248] on div at bounding box center [214, 247] width 9 height 9
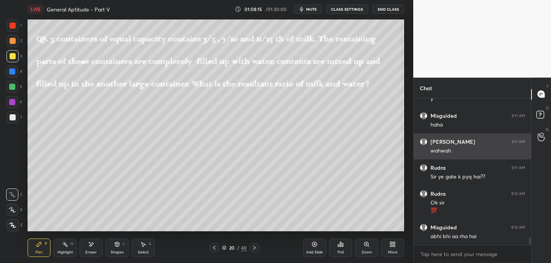
scroll to position [3056, 0]
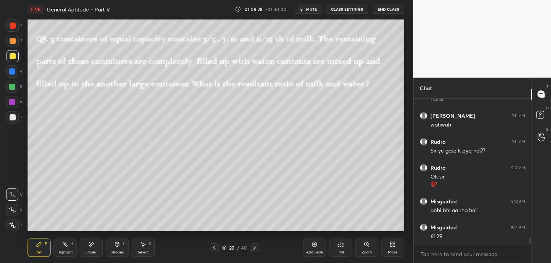
click at [119, 246] on icon at bounding box center [117, 244] width 4 height 5
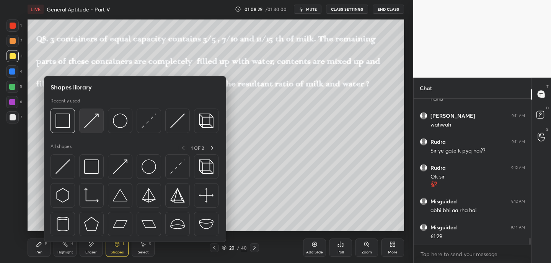
scroll to position [3082, 0]
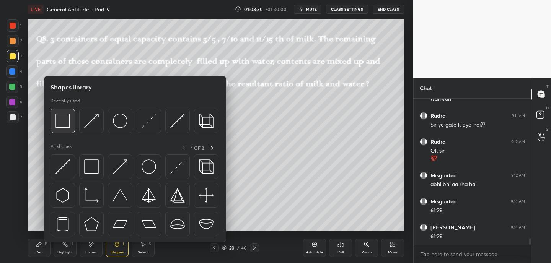
click at [64, 123] on img at bounding box center [63, 121] width 15 height 15
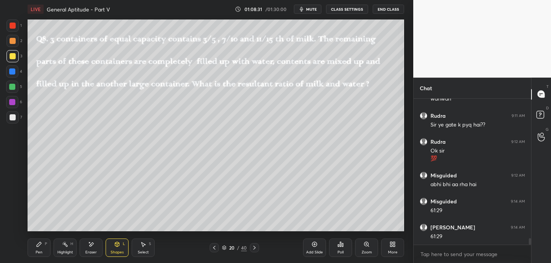
scroll to position [3108, 0]
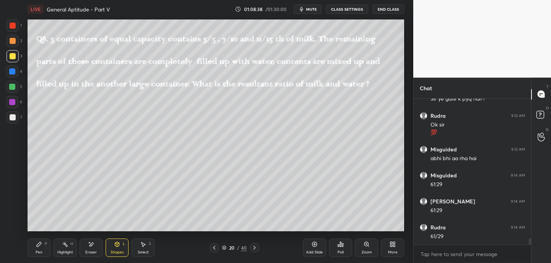
click at [41, 247] on icon at bounding box center [39, 245] width 6 height 6
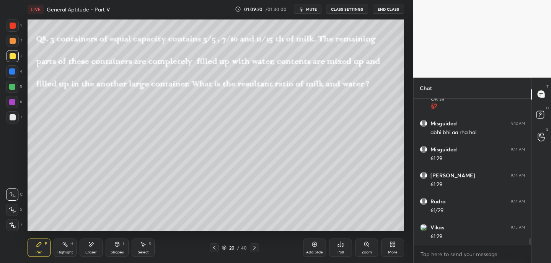
click at [91, 247] on icon at bounding box center [91, 245] width 6 height 7
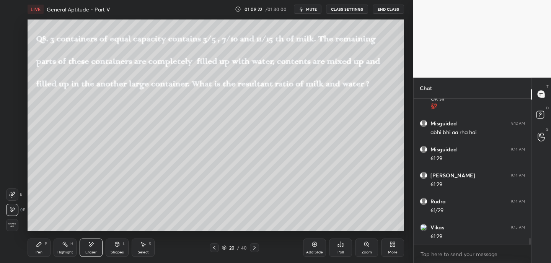
click at [45, 247] on div "Pen P" at bounding box center [39, 248] width 23 height 18
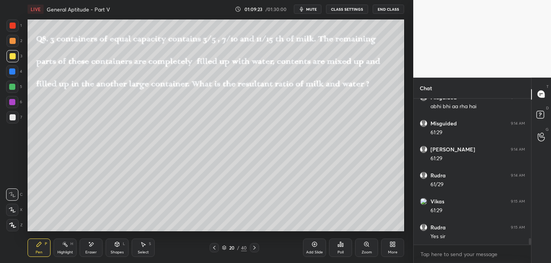
scroll to position [3186, 0]
click at [17, 74] on div at bounding box center [12, 71] width 12 height 12
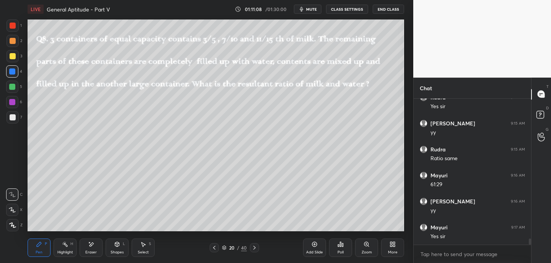
click at [256, 250] on icon at bounding box center [255, 248] width 6 height 6
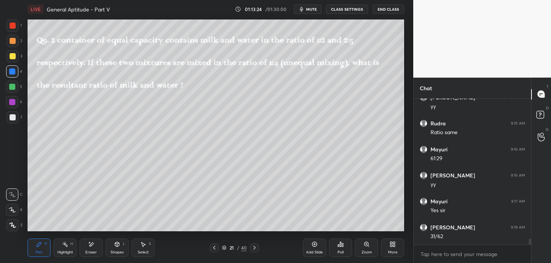
scroll to position [3342, 0]
click at [116, 249] on div "Shapes L" at bounding box center [117, 248] width 23 height 18
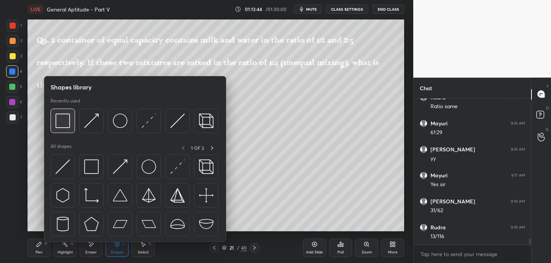
click at [67, 121] on img at bounding box center [63, 121] width 15 height 15
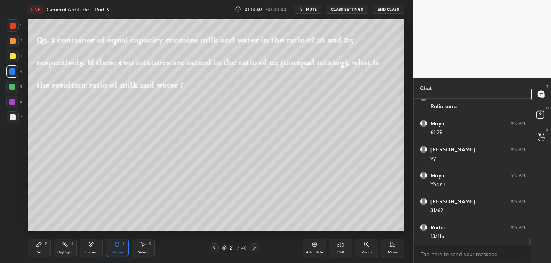
drag, startPoint x: 36, startPoint y: 248, endPoint x: 38, endPoint y: 244, distance: 5.0
click at [36, 248] on div "Pen P" at bounding box center [39, 248] width 23 height 18
click at [16, 89] on div at bounding box center [12, 87] width 12 height 12
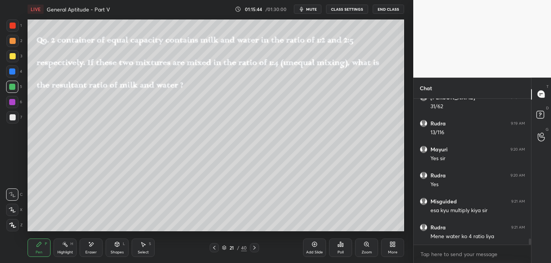
scroll to position [3472, 0]
click at [346, 248] on div "Poll" at bounding box center [340, 248] width 23 height 18
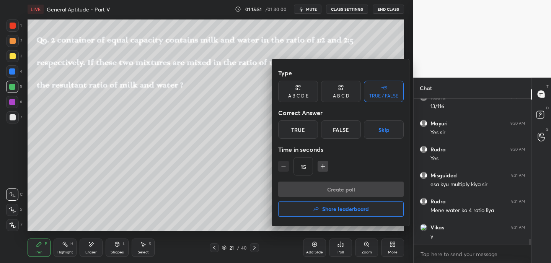
click at [312, 131] on div "True" at bounding box center [298, 130] width 40 height 18
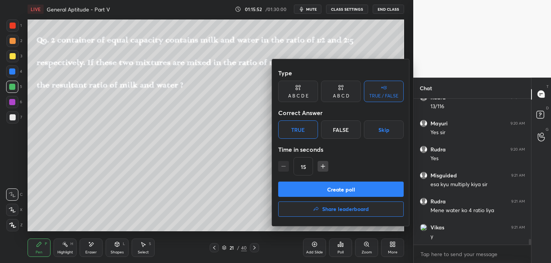
drag, startPoint x: 328, startPoint y: 194, endPoint x: 332, endPoint y: 194, distance: 4.2
click at [328, 194] on button "Create poll" at bounding box center [341, 189] width 126 height 15
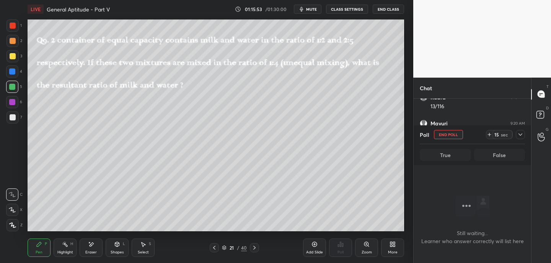
scroll to position [104, 115]
click at [492, 135] on icon at bounding box center [490, 135] width 6 height 6
click at [490, 137] on icon at bounding box center [490, 135] width 6 height 6
click at [522, 132] on icon at bounding box center [521, 135] width 6 height 6
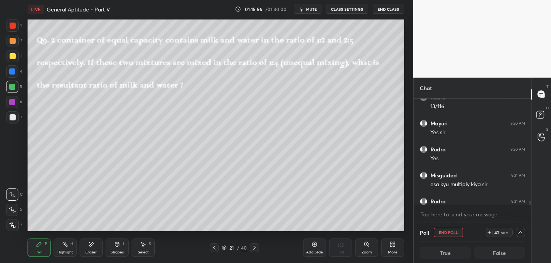
scroll to position [3538, 0]
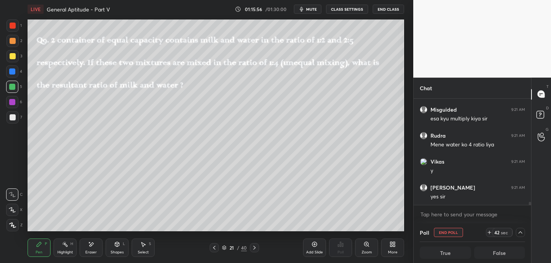
click at [521, 227] on div "Poll End Poll 42 sec" at bounding box center [472, 233] width 105 height 18
click at [523, 233] on icon at bounding box center [521, 233] width 6 height 6
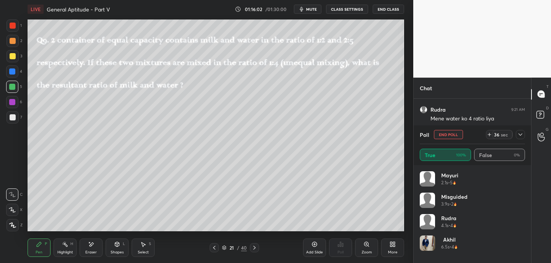
scroll to position [3590, 0]
click at [526, 180] on div "[PERSON_NAME] 2.1s • 5 Misguided 3.9s • 2 Rudra 4.1s • 4 [PERSON_NAME] 6.5s • 4…" at bounding box center [473, 214] width 118 height 98
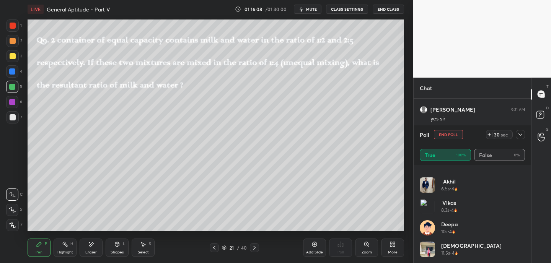
scroll to position [80, 0]
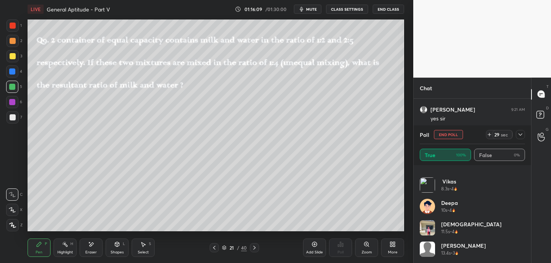
click at [458, 135] on button "End Poll" at bounding box center [448, 134] width 29 height 9
type textarea "x"
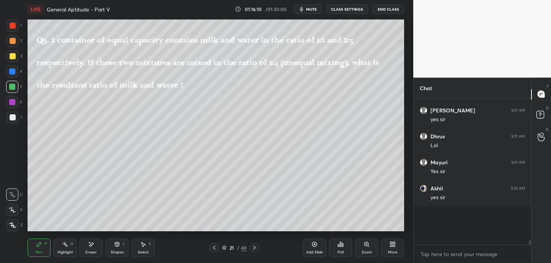
scroll to position [2, 3]
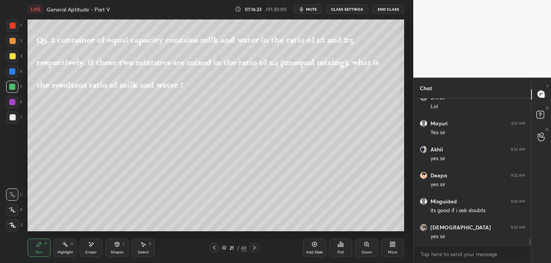
click at [95, 244] on div "Eraser" at bounding box center [91, 248] width 23 height 18
click at [42, 251] on div "Pen P" at bounding box center [39, 248] width 23 height 18
click at [256, 247] on icon at bounding box center [255, 248] width 6 height 6
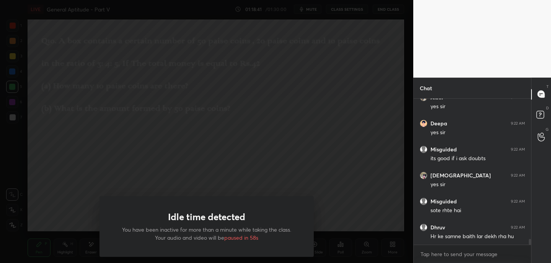
click at [268, 178] on div "Idle time detected You have been inactive for more than a minute while taking t…" at bounding box center [206, 131] width 413 height 263
click at [271, 177] on div "Idle time detected You have been inactive for more than a minute while taking t…" at bounding box center [206, 131] width 413 height 263
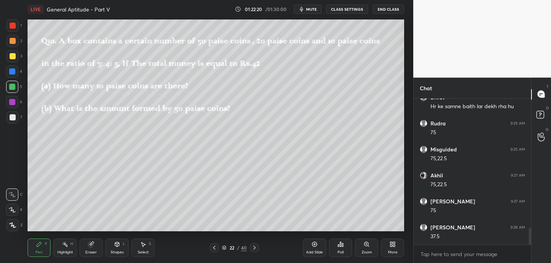
scroll to position [1154, 0]
drag, startPoint x: 12, startPoint y: 103, endPoint x: 26, endPoint y: 93, distance: 17.3
click at [12, 103] on div at bounding box center [12, 102] width 6 height 6
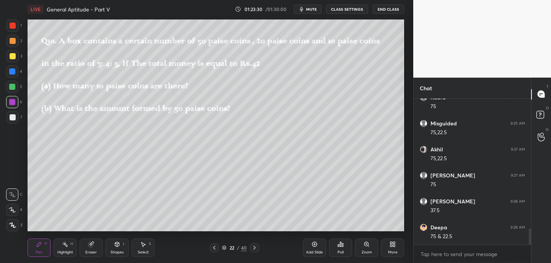
scroll to position [1180, 0]
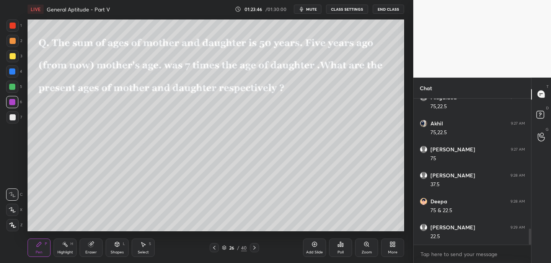
click at [13, 54] on div at bounding box center [13, 56] width 6 height 6
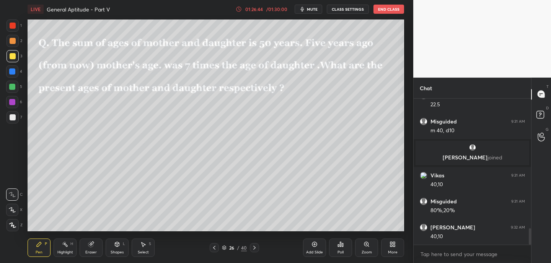
scroll to position [1187, 0]
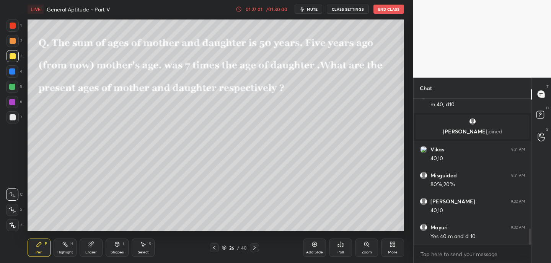
click at [213, 249] on icon at bounding box center [214, 248] width 6 height 6
click at [215, 249] on icon at bounding box center [214, 248] width 6 height 6
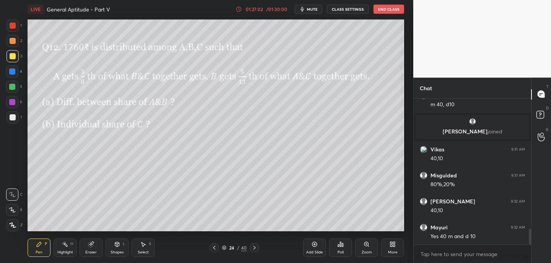
click at [216, 250] on icon at bounding box center [214, 248] width 6 height 6
click at [216, 251] on icon at bounding box center [214, 248] width 6 height 6
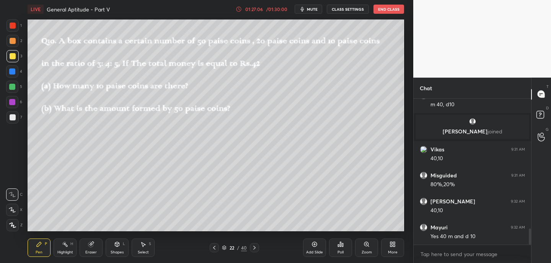
click at [256, 249] on icon at bounding box center [255, 248] width 6 height 6
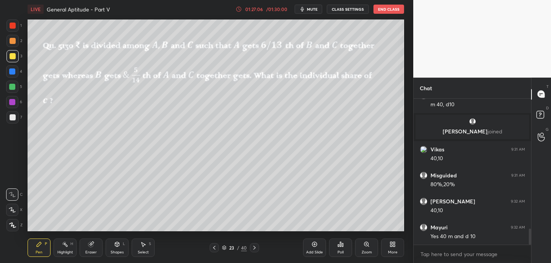
click at [256, 249] on icon at bounding box center [255, 248] width 6 height 6
click at [254, 250] on icon at bounding box center [255, 248] width 6 height 6
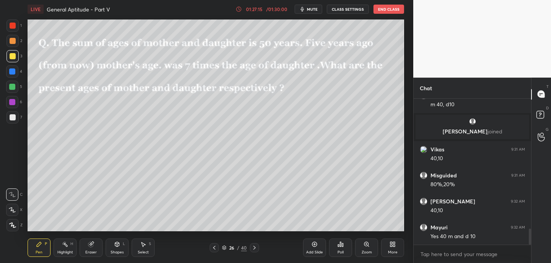
click at [258, 247] on div at bounding box center [254, 247] width 9 height 9
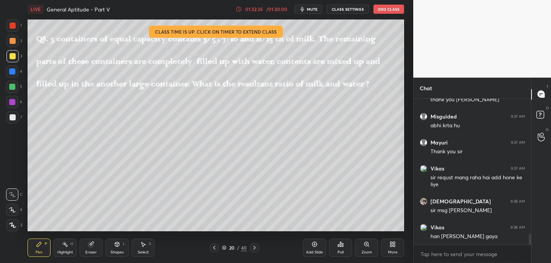
scroll to position [1877, 0]
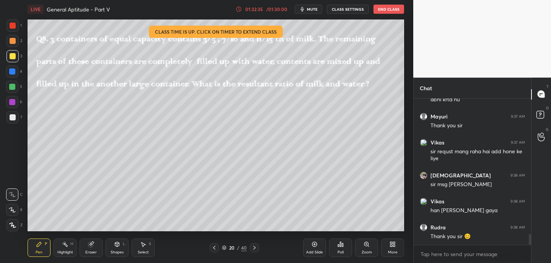
click at [389, 8] on button "End Class" at bounding box center [389, 9] width 31 height 9
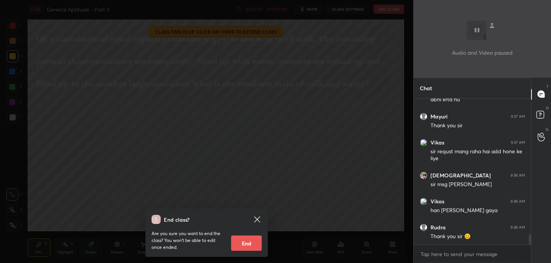
click at [253, 238] on button "End" at bounding box center [246, 243] width 31 height 15
type textarea "x"
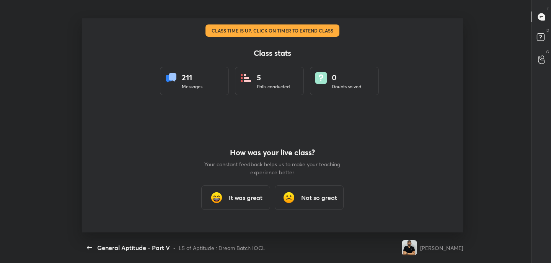
scroll to position [0, 0]
click at [261, 194] on h3 "It was great" at bounding box center [246, 197] width 34 height 9
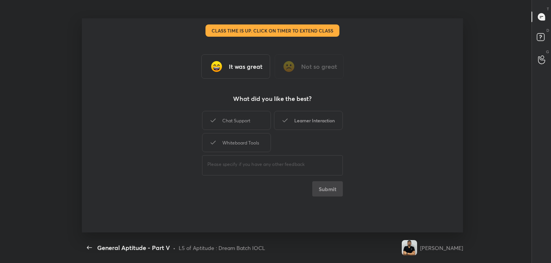
click at [305, 128] on div "Learner Interaction" at bounding box center [308, 120] width 69 height 19
click at [326, 196] on button "Submit" at bounding box center [327, 188] width 31 height 15
